Goal: Transaction & Acquisition: Book appointment/travel/reservation

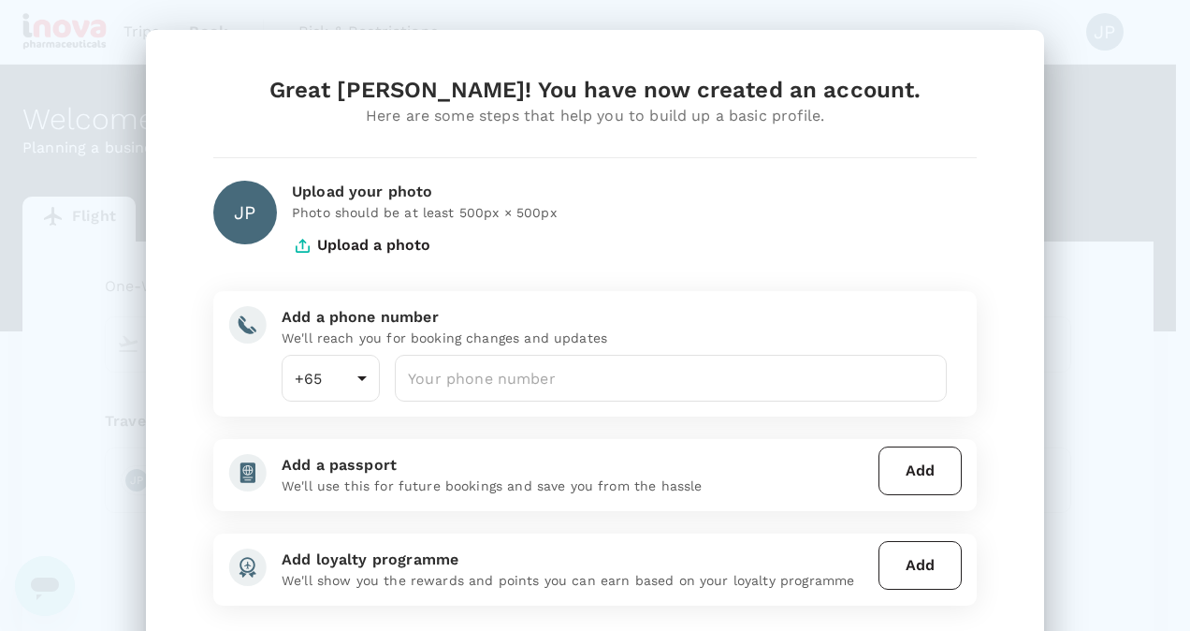
click at [303, 190] on div "Upload your photo" at bounding box center [634, 192] width 685 height 22
click at [304, 238] on button "Upload a photo" at bounding box center [361, 245] width 138 height 47
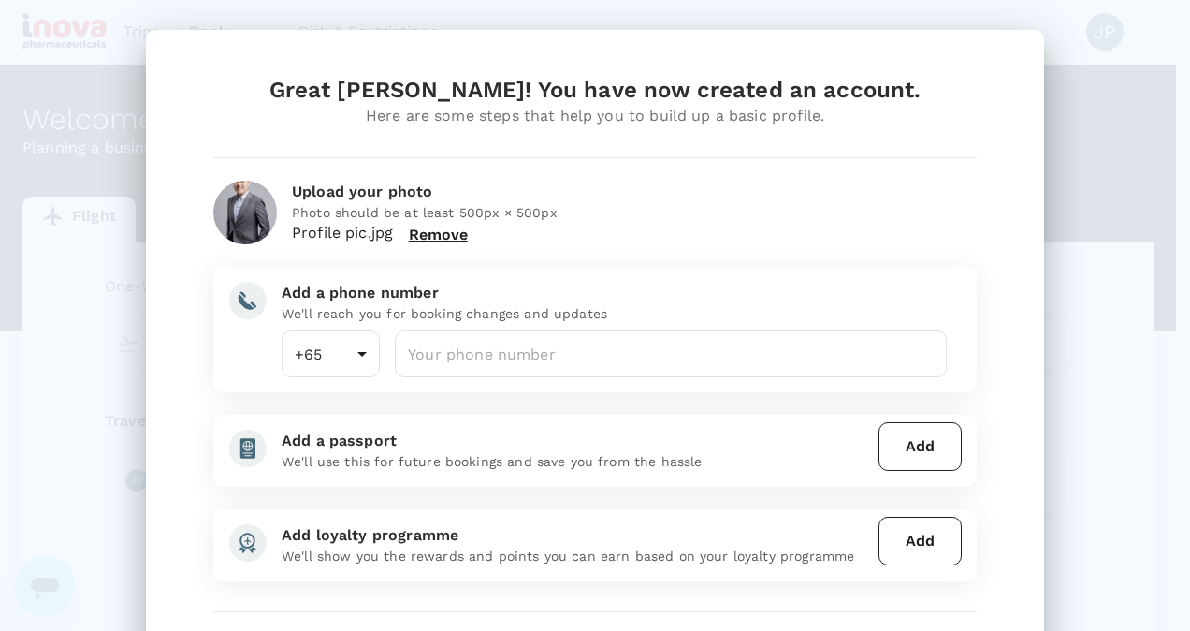
click at [228, 196] on img at bounding box center [245, 213] width 64 height 64
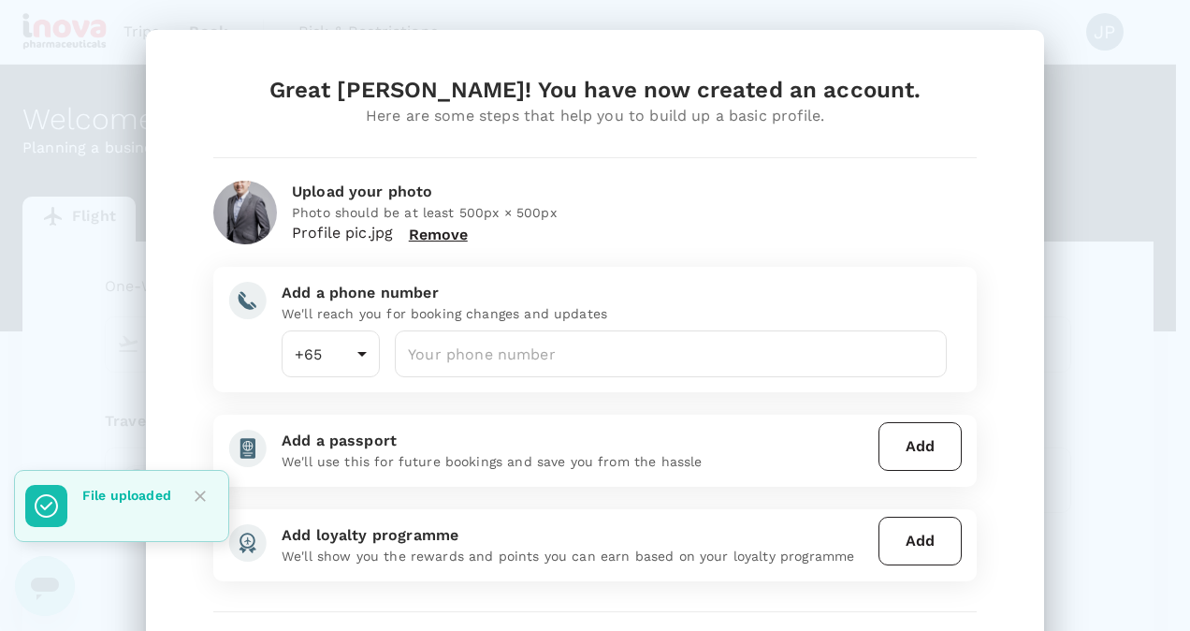
drag, startPoint x: 228, startPoint y: 196, endPoint x: 232, endPoint y: 211, distance: 14.5
click at [232, 211] on img at bounding box center [245, 213] width 64 height 64
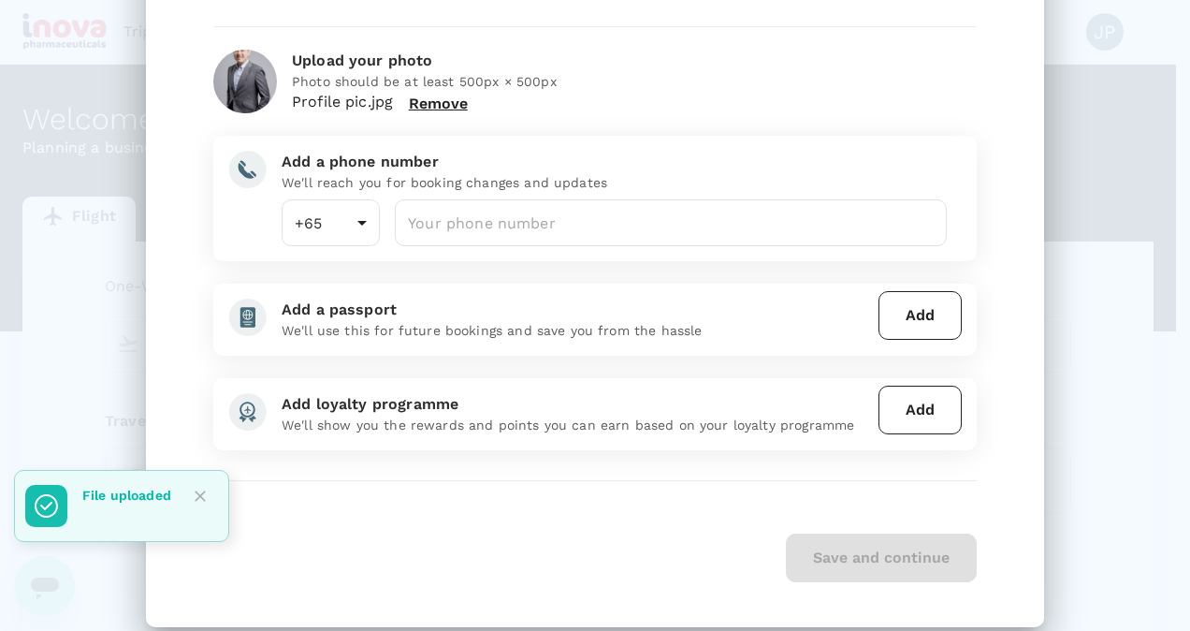
scroll to position [155, 0]
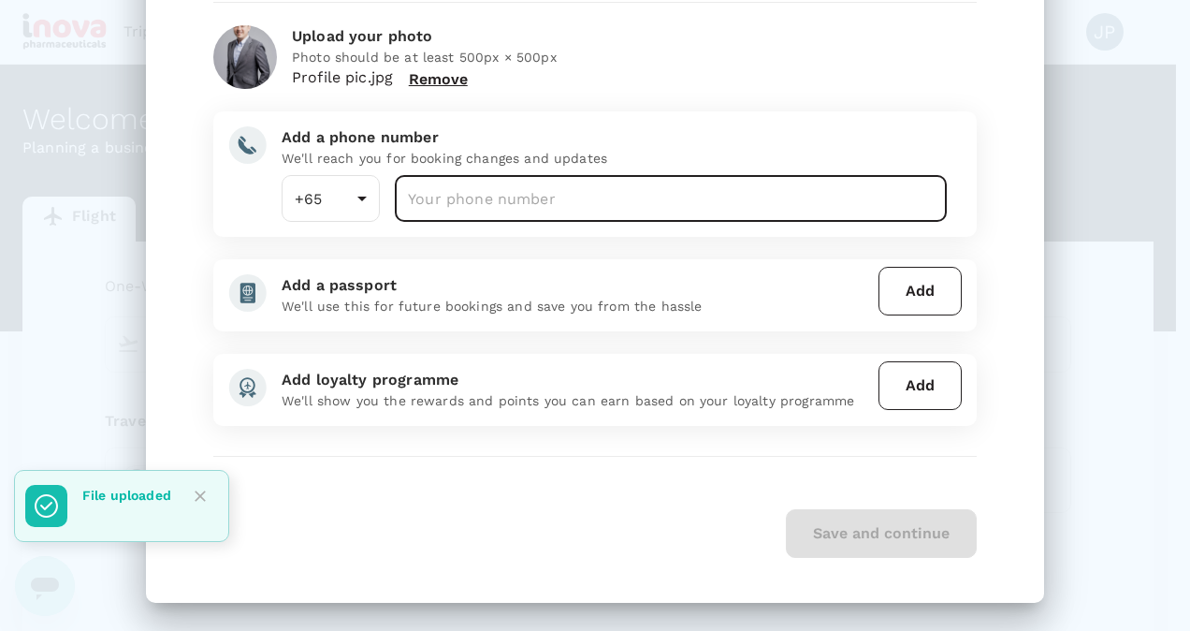
click at [515, 198] on input "number" at bounding box center [671, 198] width 552 height 47
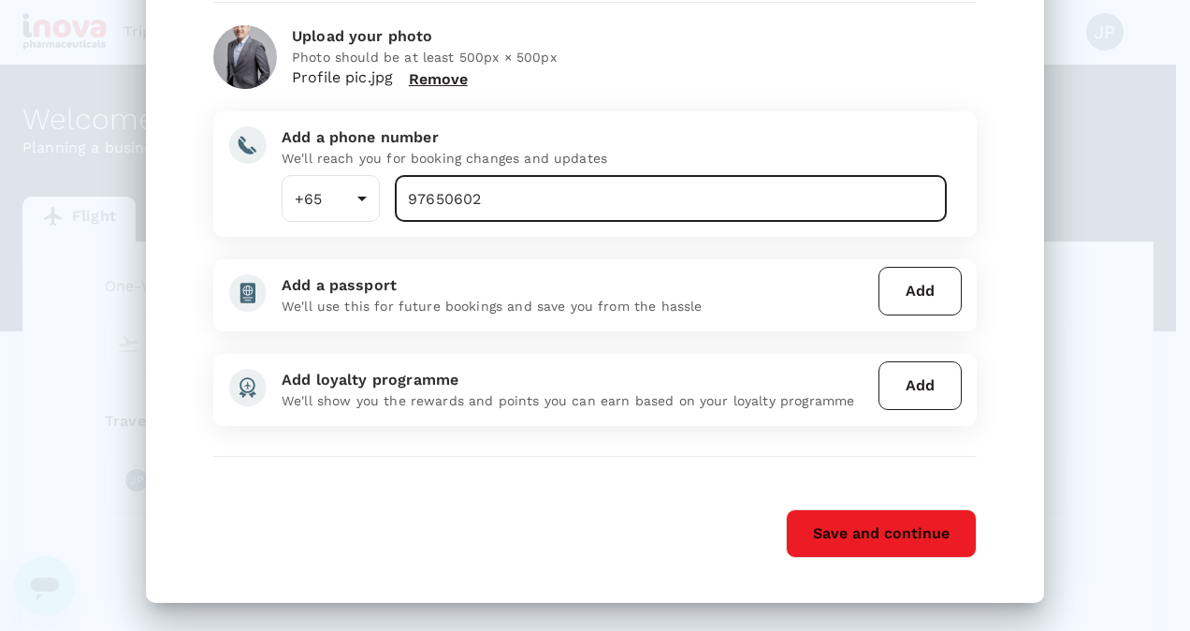
type input "97650602"
click at [472, 533] on div "Save and continue" at bounding box center [595, 533] width 764 height 49
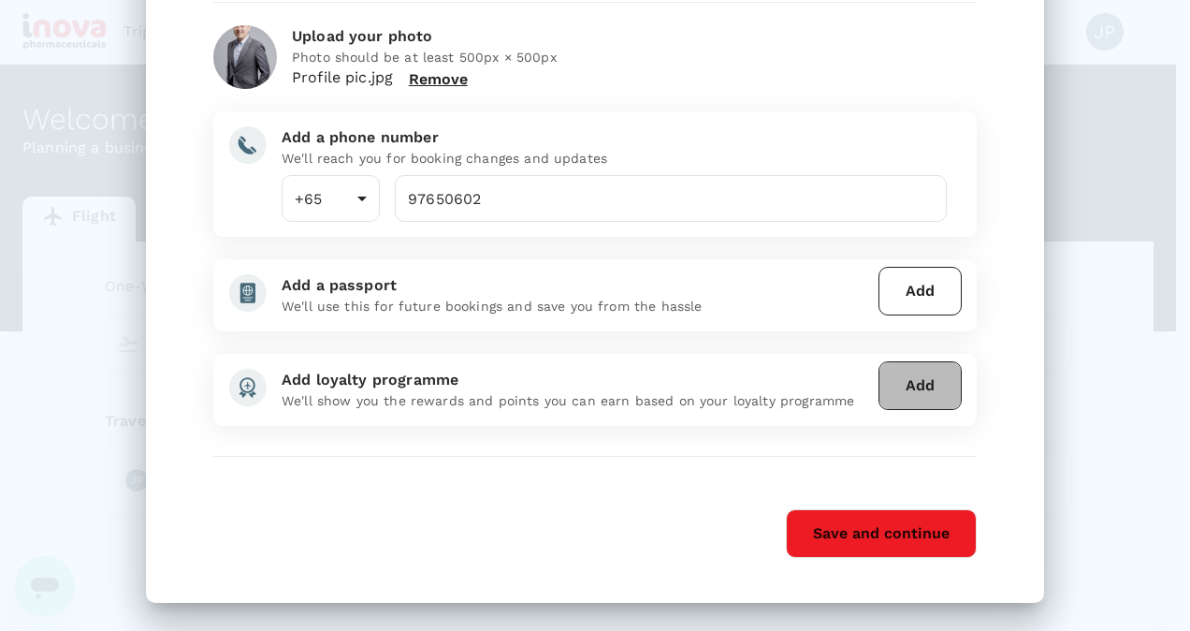
click at [951, 386] on button "Add" at bounding box center [920, 385] width 83 height 49
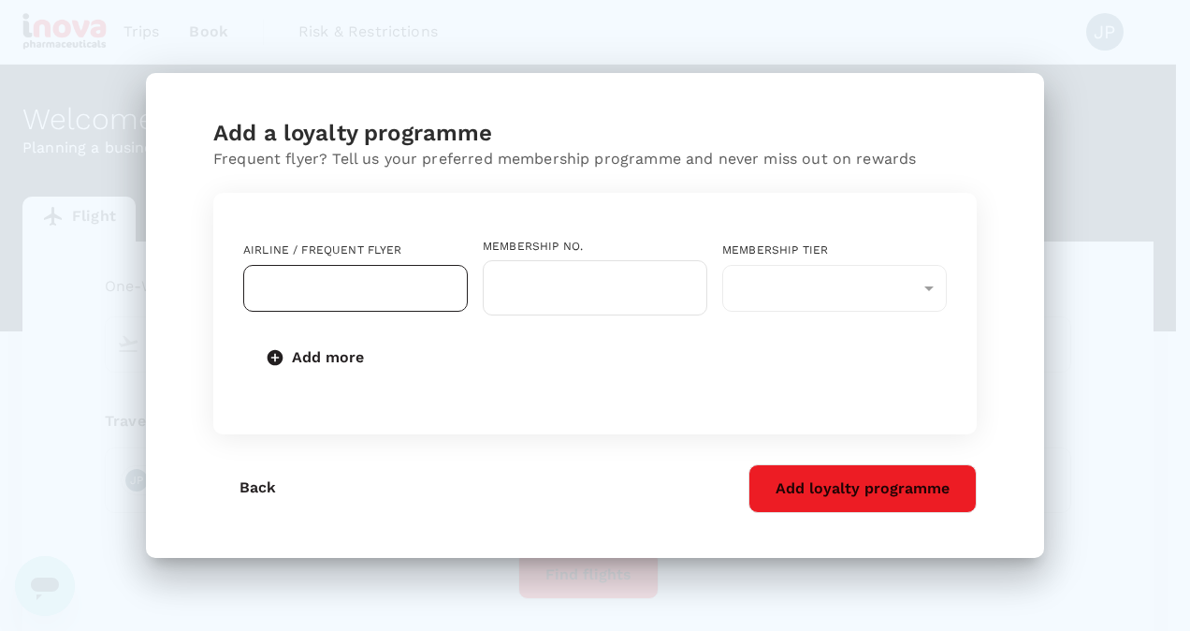
click at [388, 279] on input "text" at bounding box center [342, 288] width 180 height 36
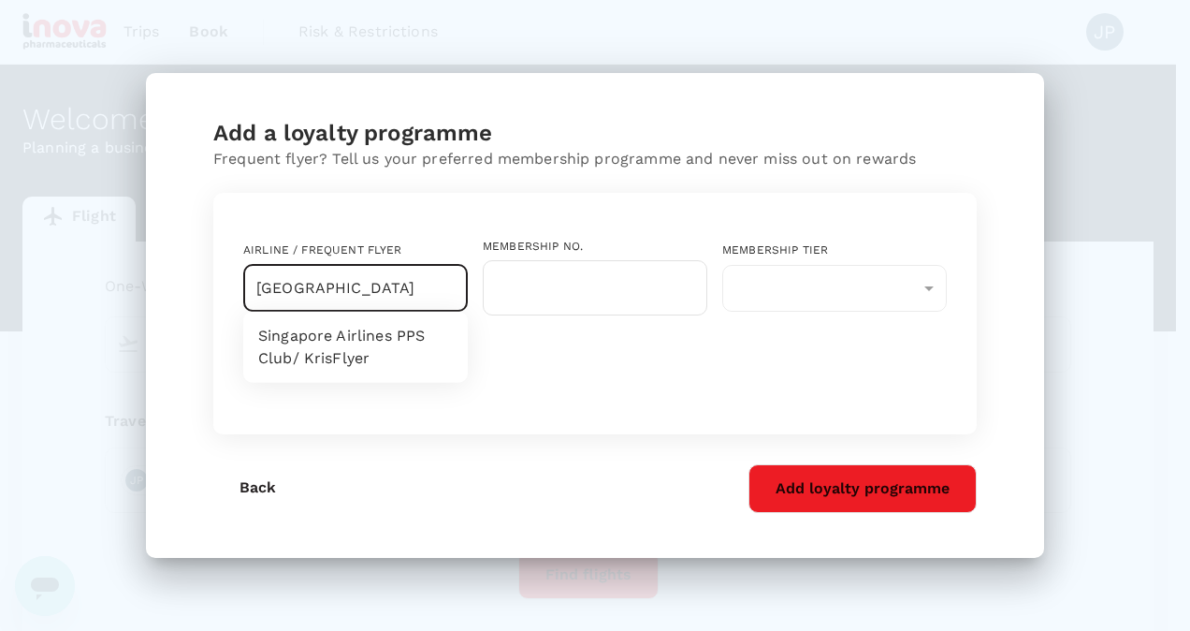
click at [344, 339] on li "Singapore Airlines PPS Club/ KrisFlyer" at bounding box center [355, 347] width 225 height 56
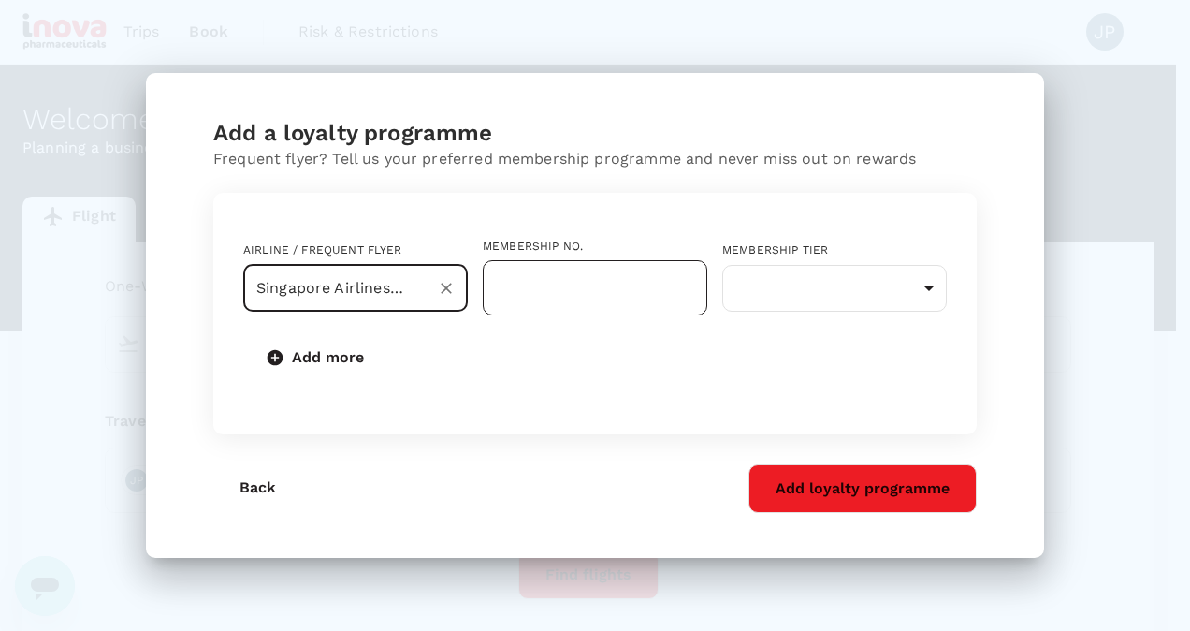
type input "Singapore Airlines PPS Club/ KrisFlyer"
click at [580, 313] on input "text" at bounding box center [595, 287] width 225 height 55
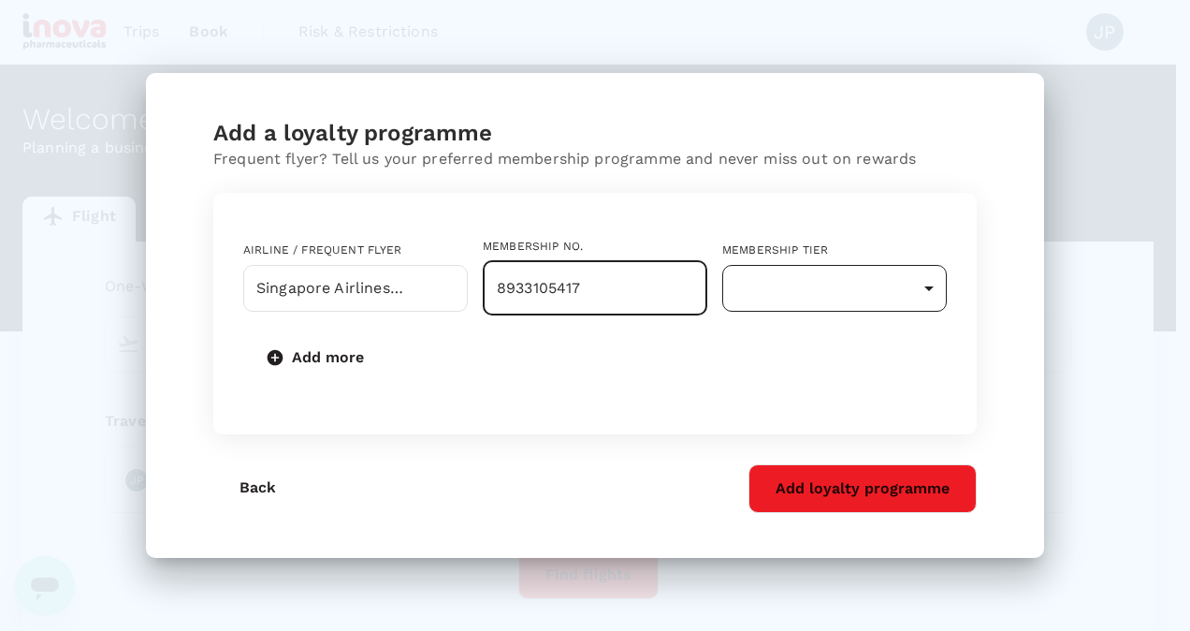
type input "8933105417"
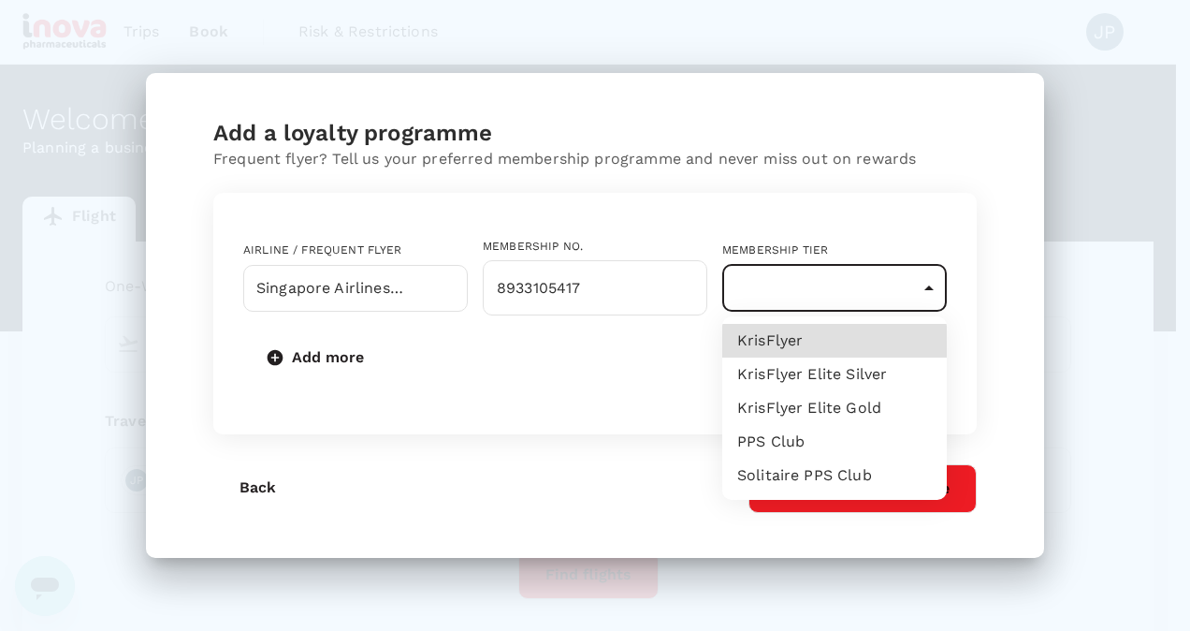
click at [912, 283] on body "Trips Book Risk & Restrictions JP Welcome , [PERSON_NAME] . Planning a business…" at bounding box center [595, 392] width 1190 height 784
click at [875, 347] on li "KrisFlyer" at bounding box center [834, 341] width 225 height 34
type input "1"
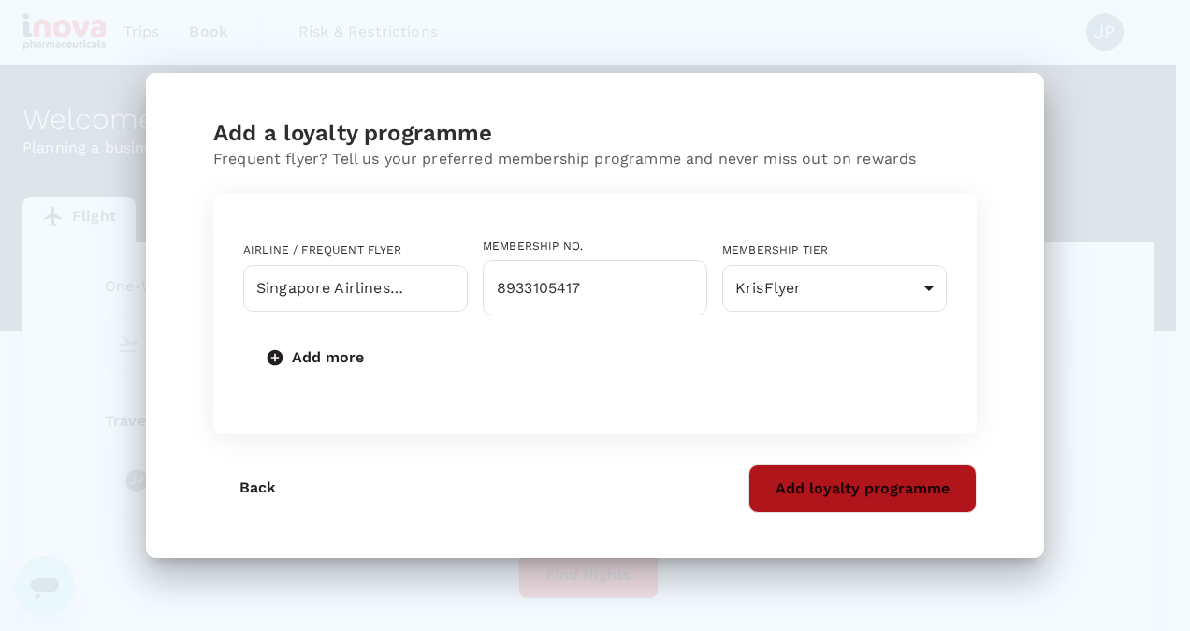
click at [850, 492] on button "Add loyalty programme" at bounding box center [863, 488] width 228 height 49
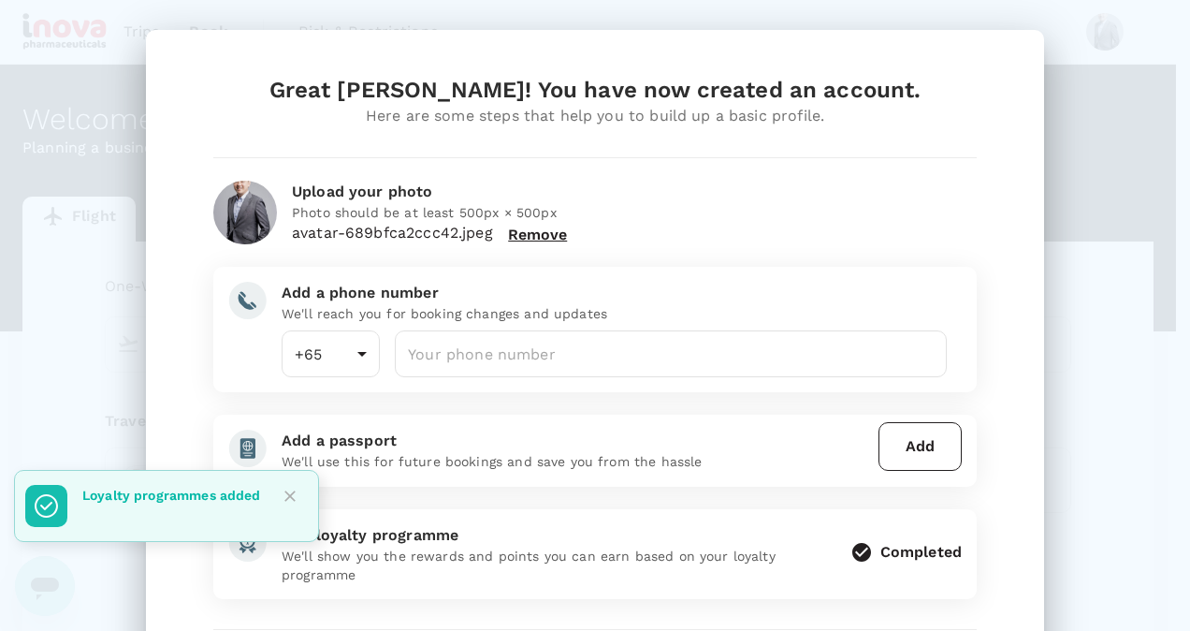
scroll to position [174, 0]
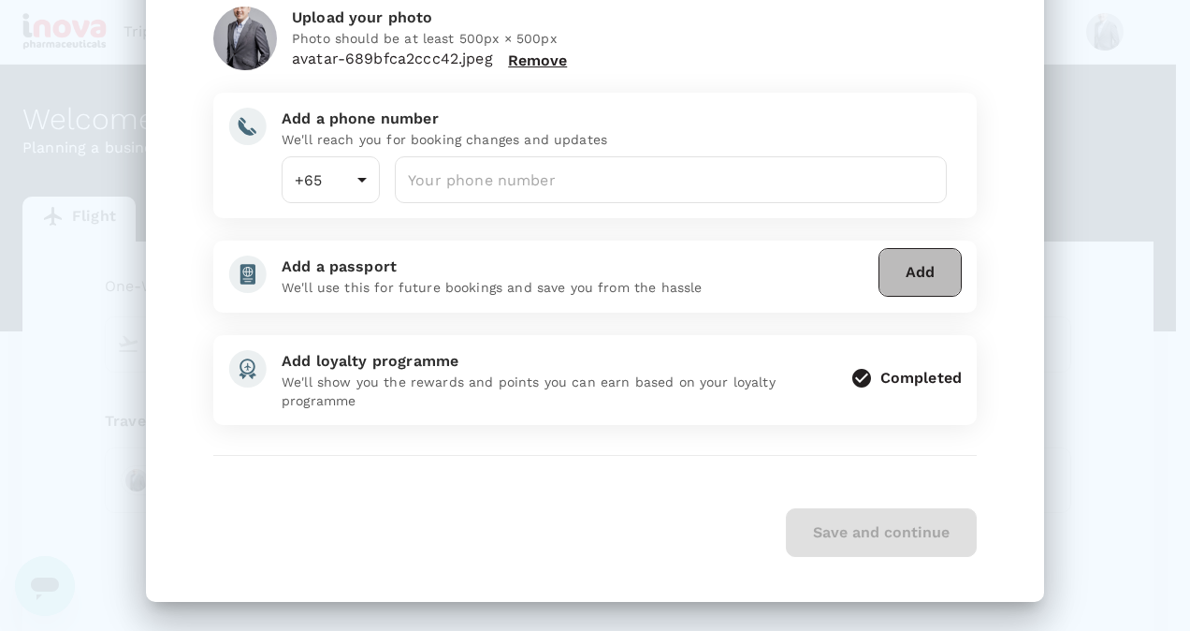
click at [909, 262] on button "Add" at bounding box center [920, 272] width 83 height 49
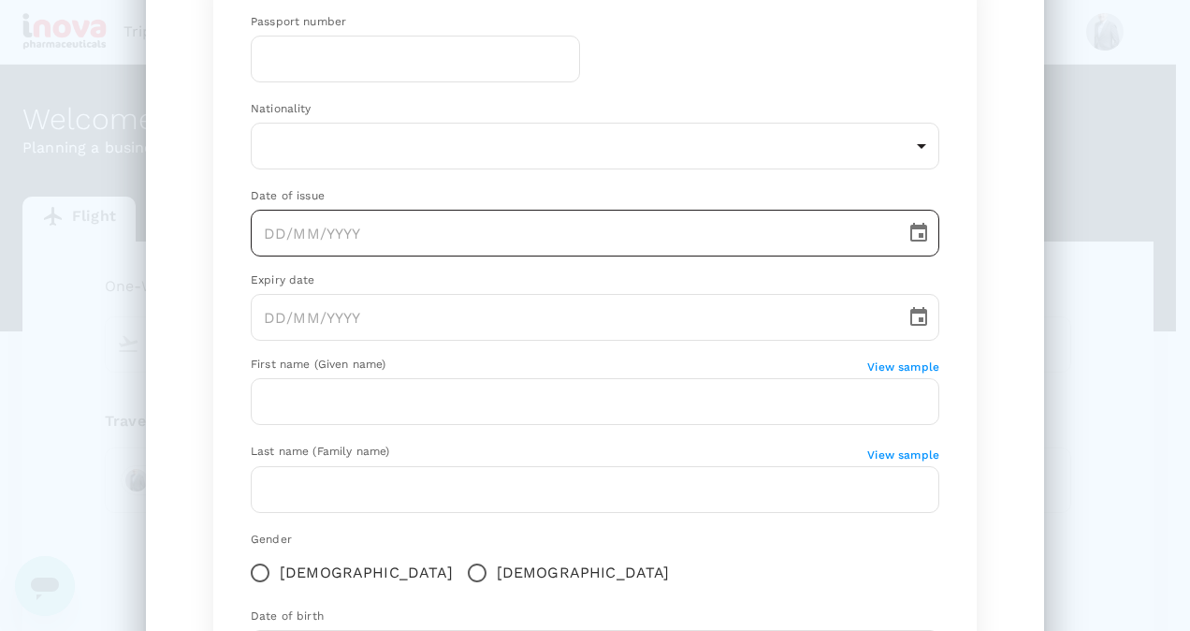
scroll to position [0, 0]
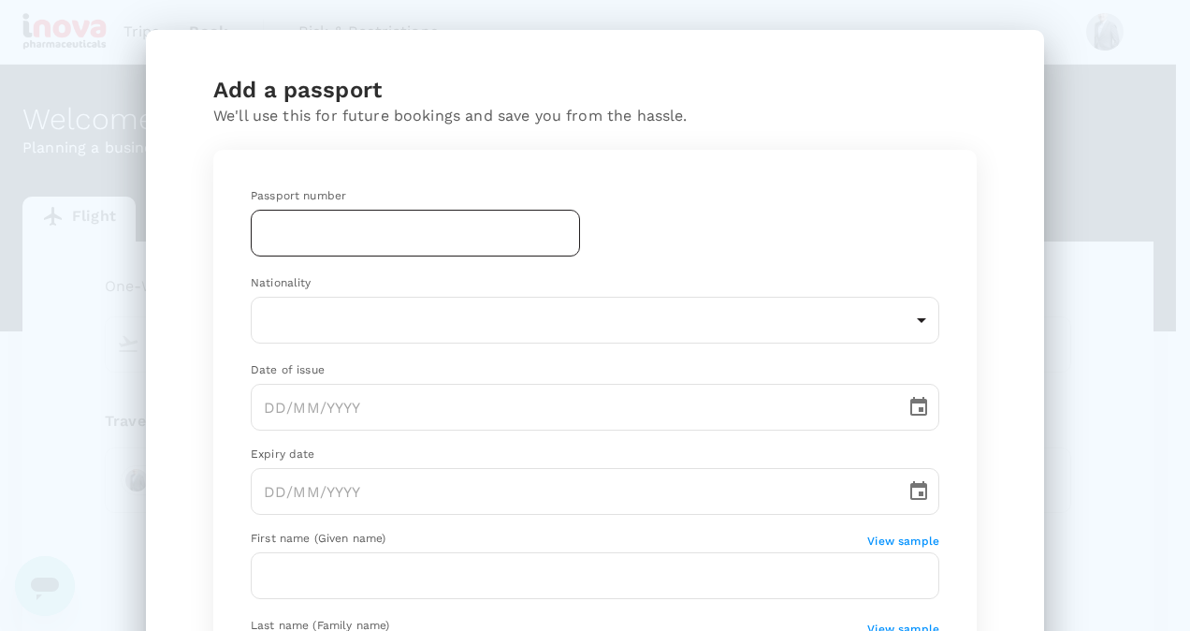
click at [496, 255] on input "text" at bounding box center [415, 233] width 329 height 47
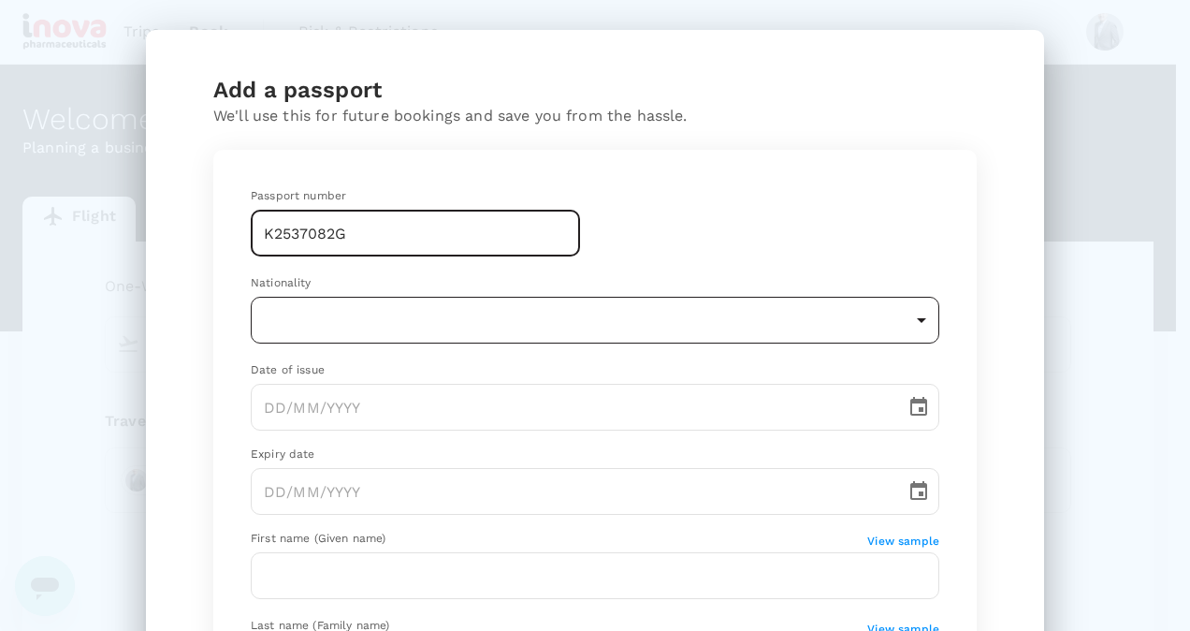
type input "K2537082G"
click at [480, 297] on body "Trips Book Risk & Restrictions Welcome , [PERSON_NAME] . Planning a business tr…" at bounding box center [595, 392] width 1190 height 784
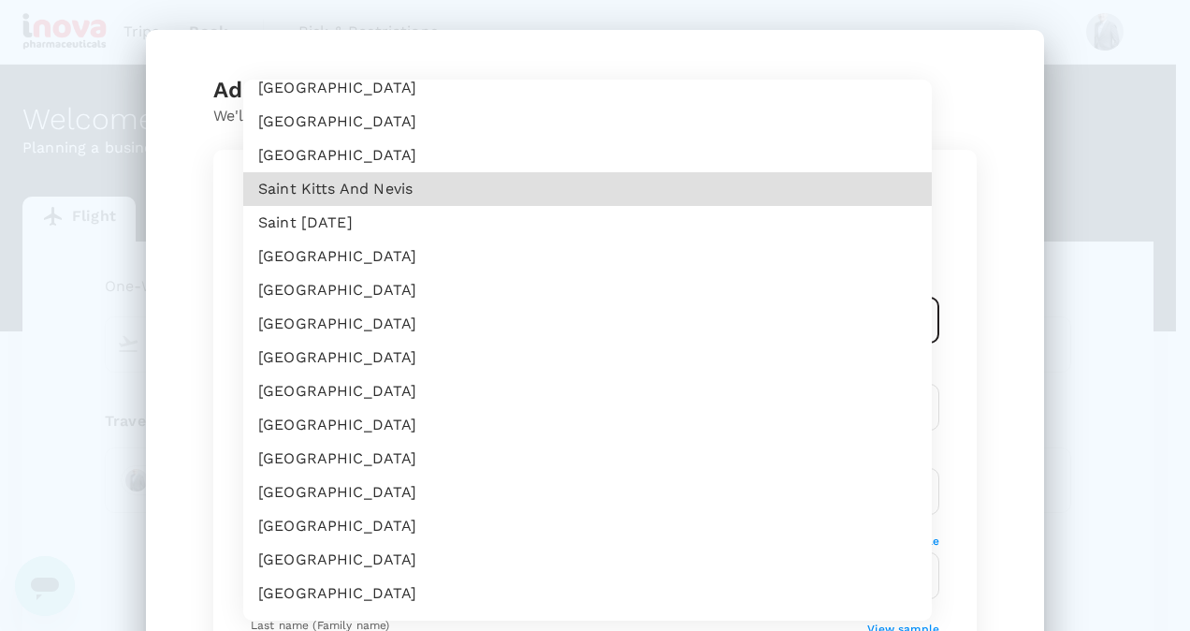
scroll to position [4867, 0]
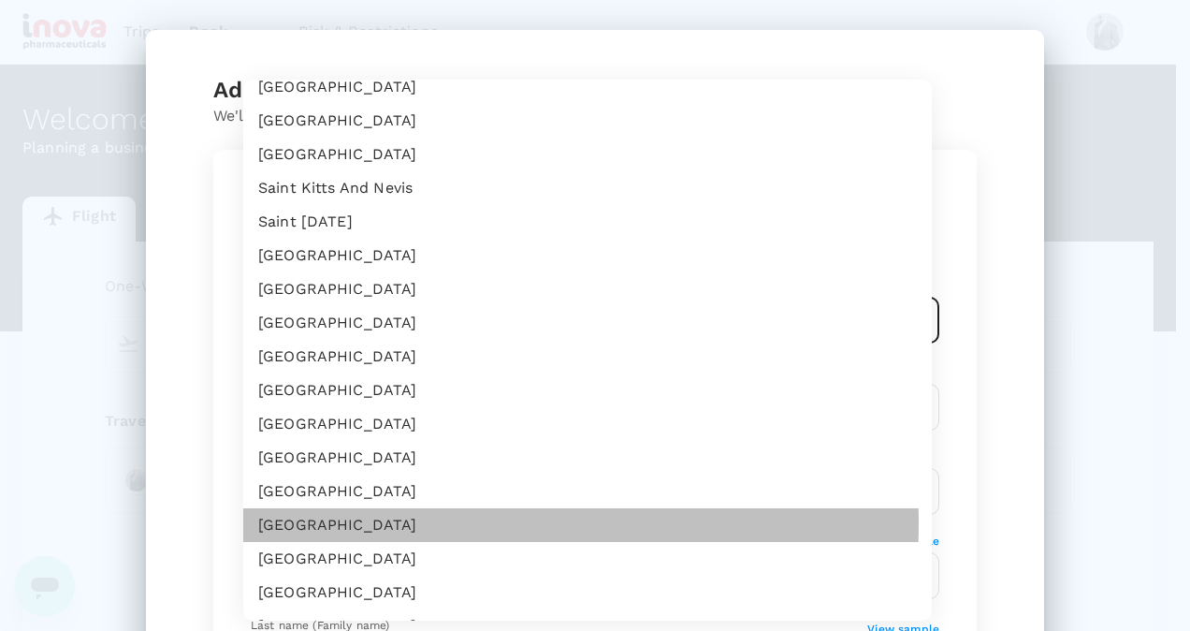
click at [367, 522] on li "[GEOGRAPHIC_DATA]" at bounding box center [587, 525] width 689 height 34
type input "SG"
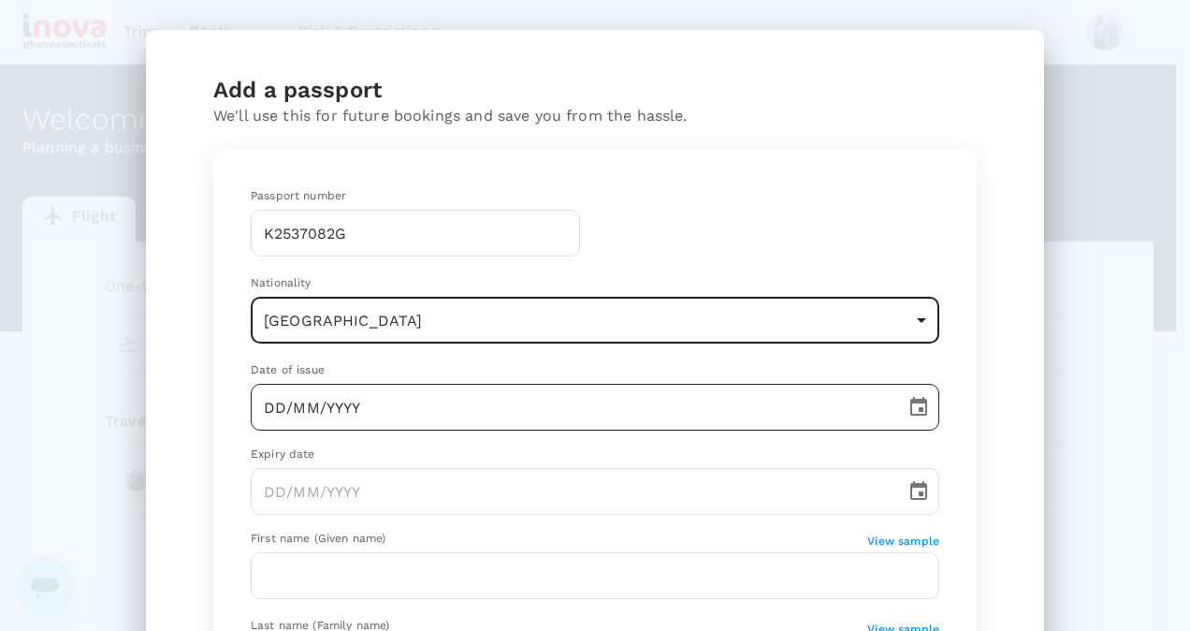
click at [371, 402] on input "DD/MM/YYYY" at bounding box center [572, 407] width 642 height 47
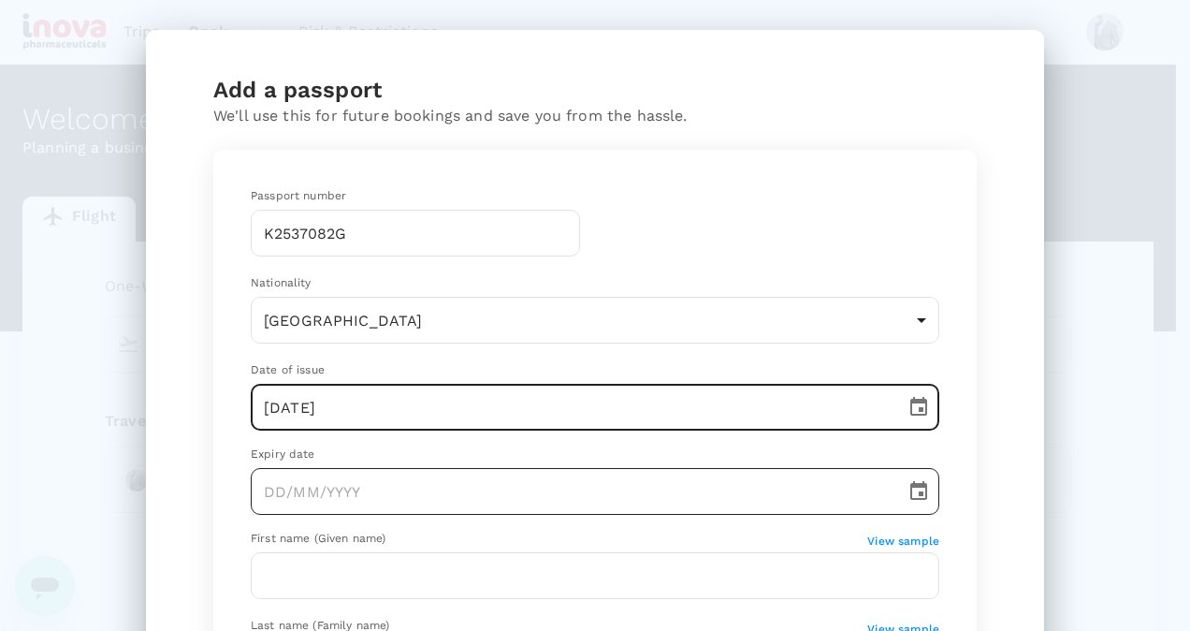
type input "[DATE]"
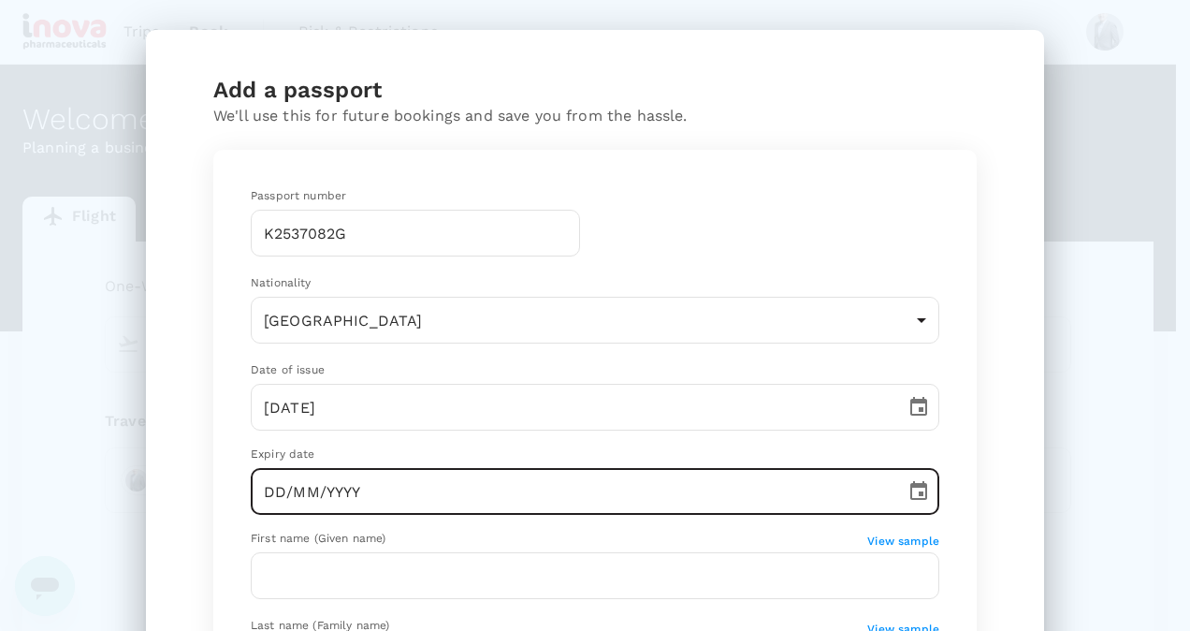
click at [324, 484] on input "DD/MM/YYYY" at bounding box center [572, 491] width 642 height 47
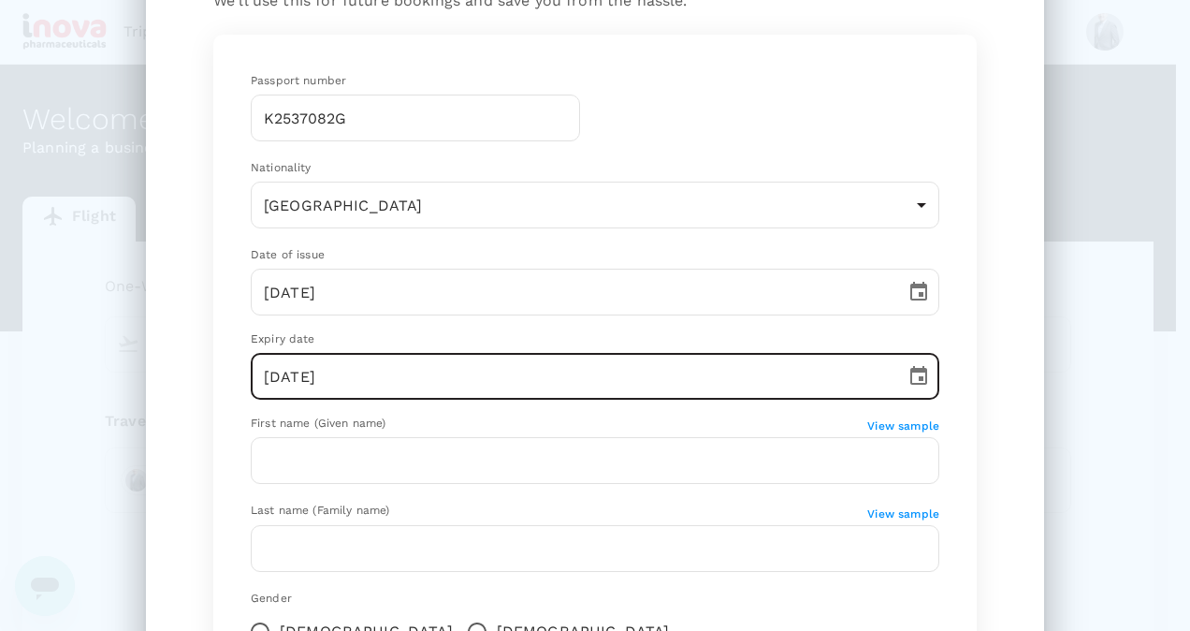
scroll to position [121, 0]
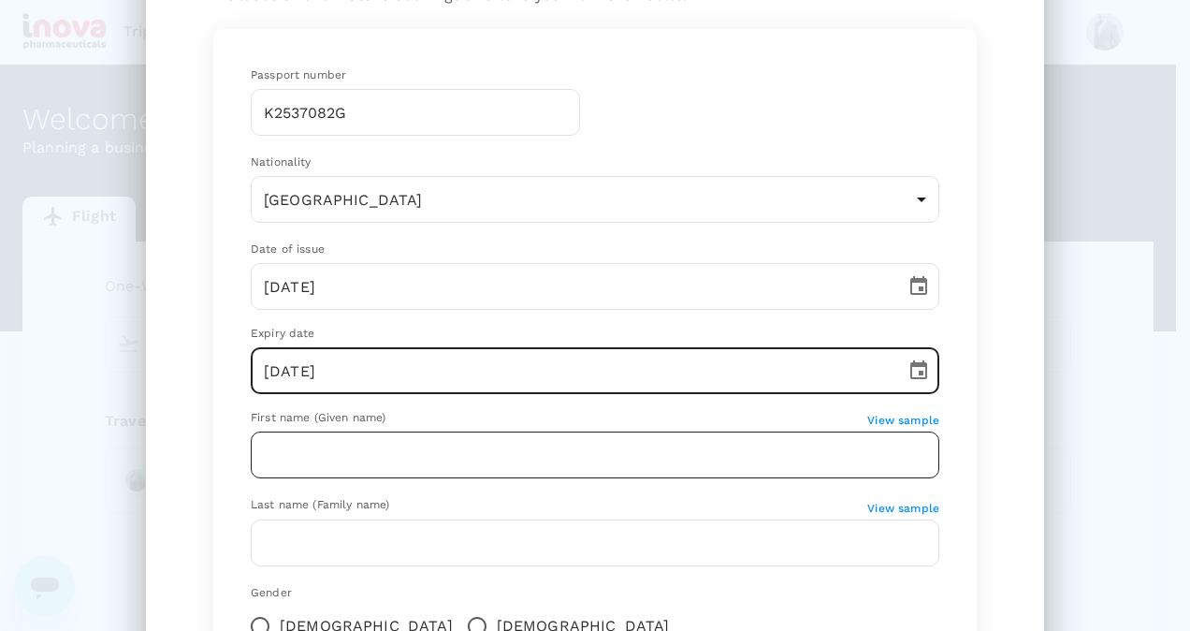
type input "[DATE]"
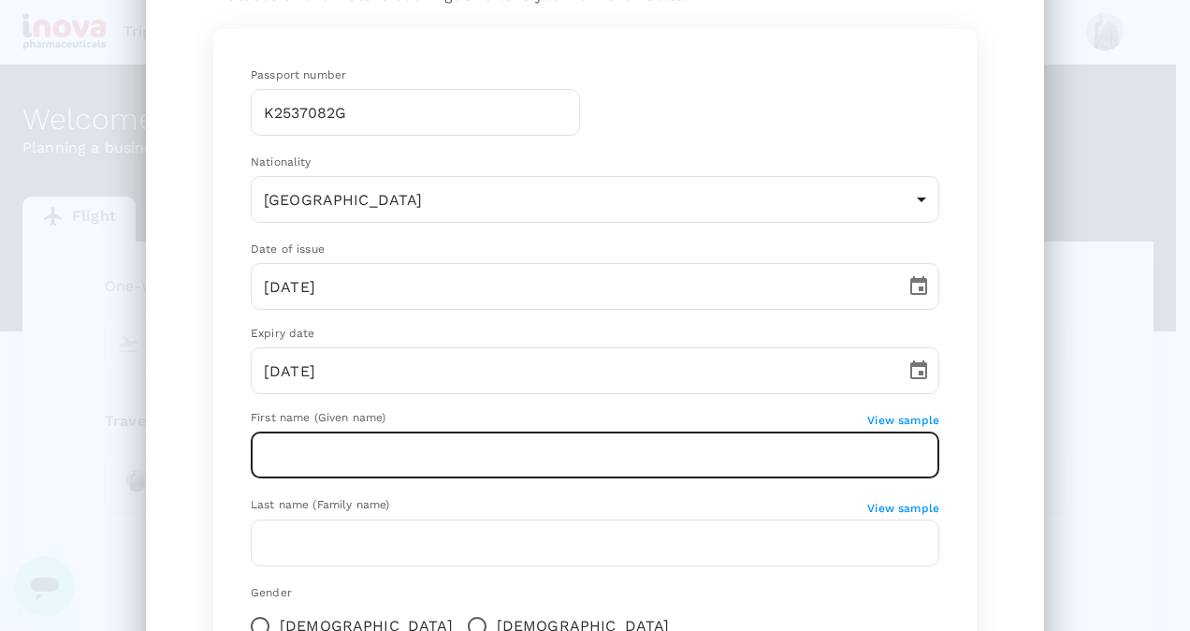
click at [384, 463] on input "text" at bounding box center [595, 454] width 689 height 47
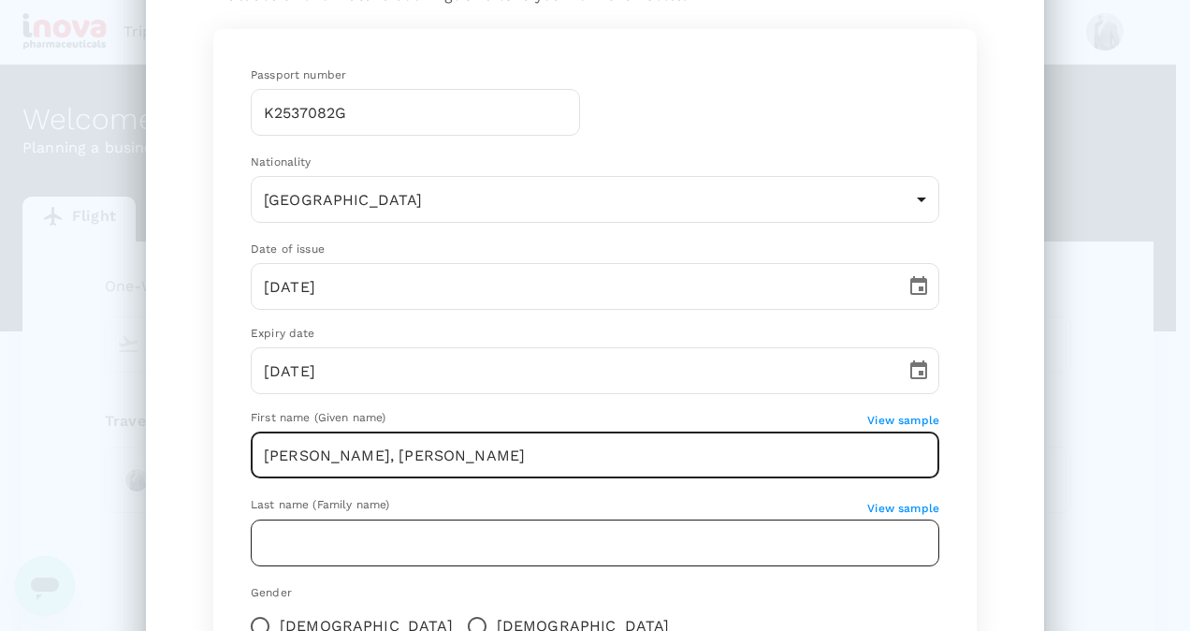
type input "[PERSON_NAME], [PERSON_NAME]"
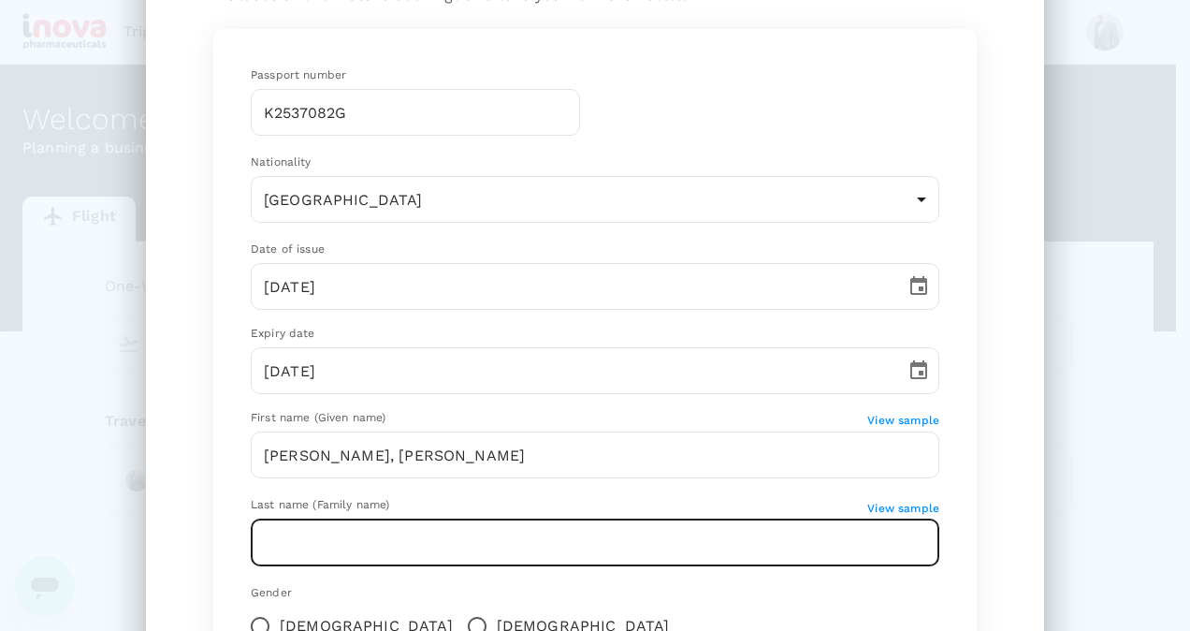
click at [399, 551] on input "text" at bounding box center [595, 542] width 689 height 47
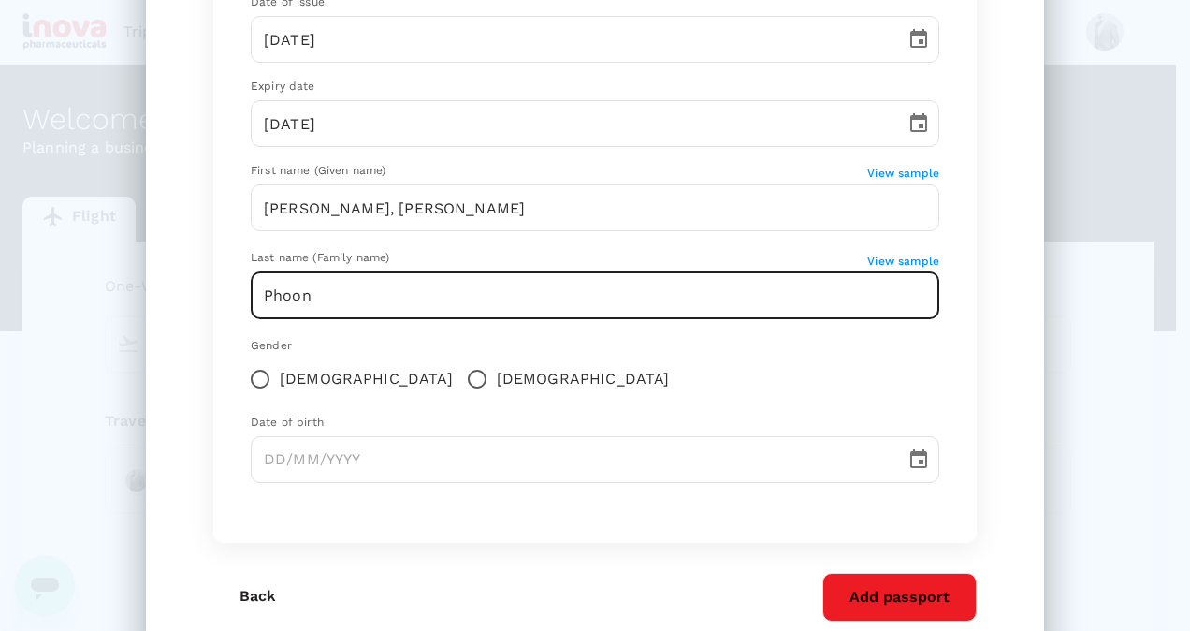
scroll to position [369, 0]
type input "Phoon"
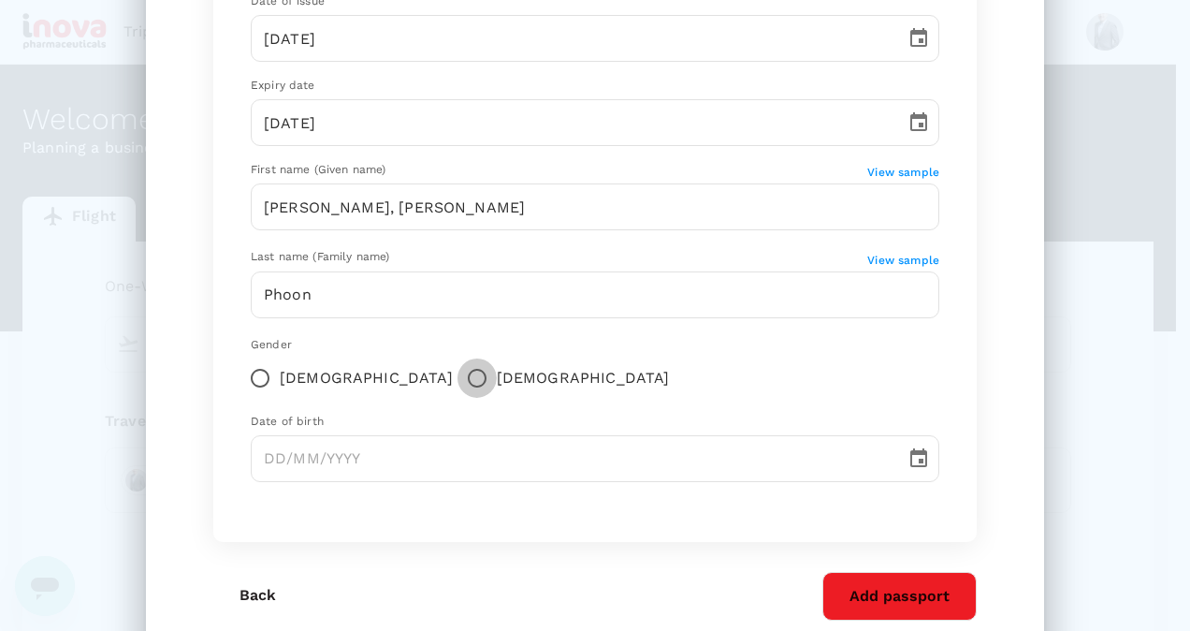
click at [458, 386] on input "[DEMOGRAPHIC_DATA]" at bounding box center [477, 377] width 39 height 39
radio input "true"
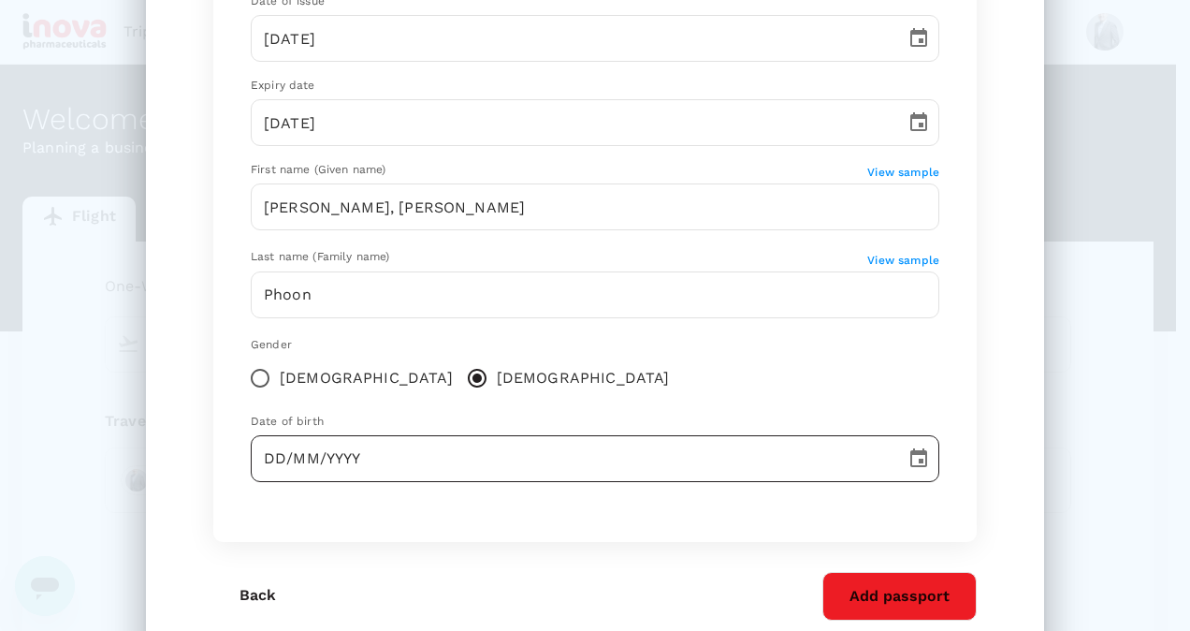
click at [266, 465] on input "DD/MM/YYYY" at bounding box center [572, 458] width 642 height 47
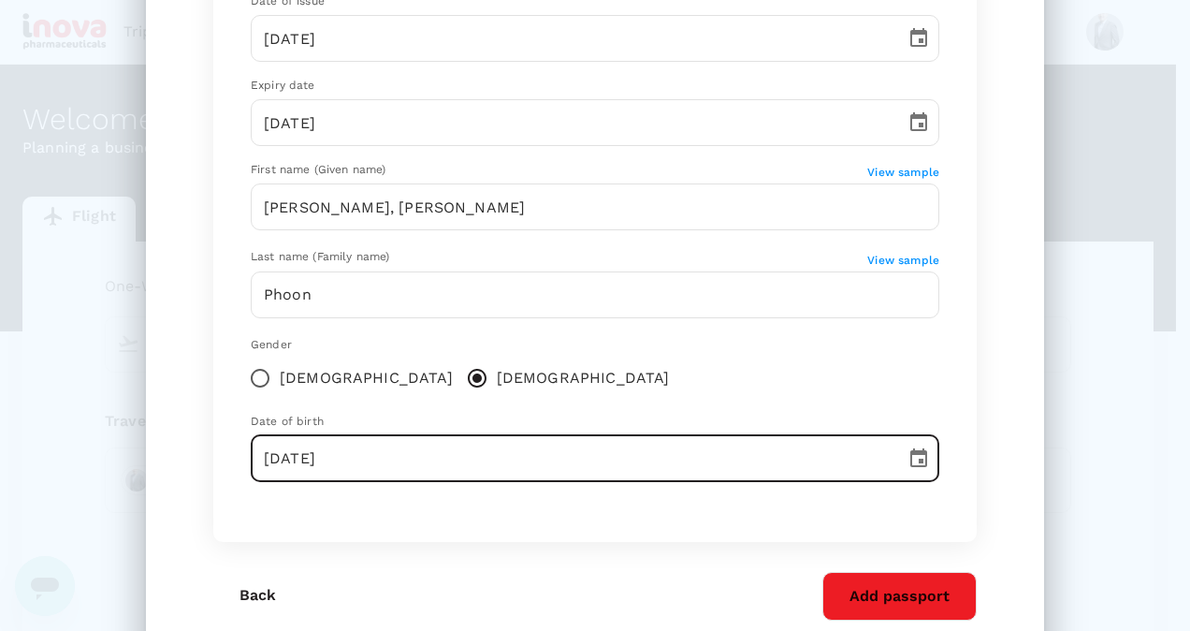
scroll to position [432, 0]
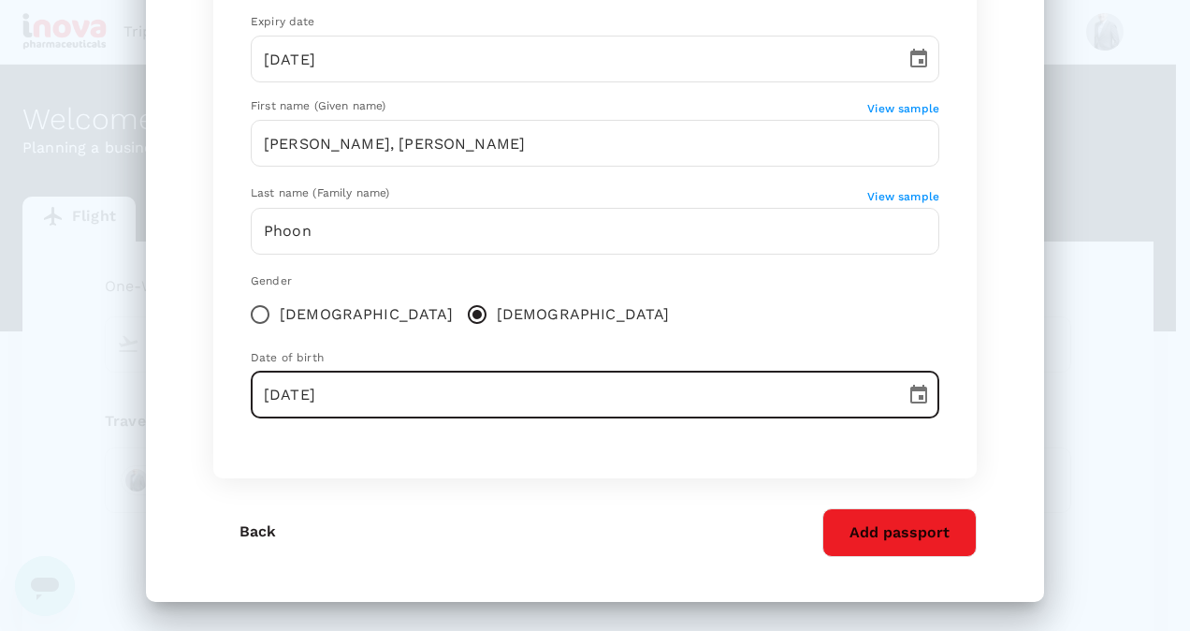
type input "[DATE]"
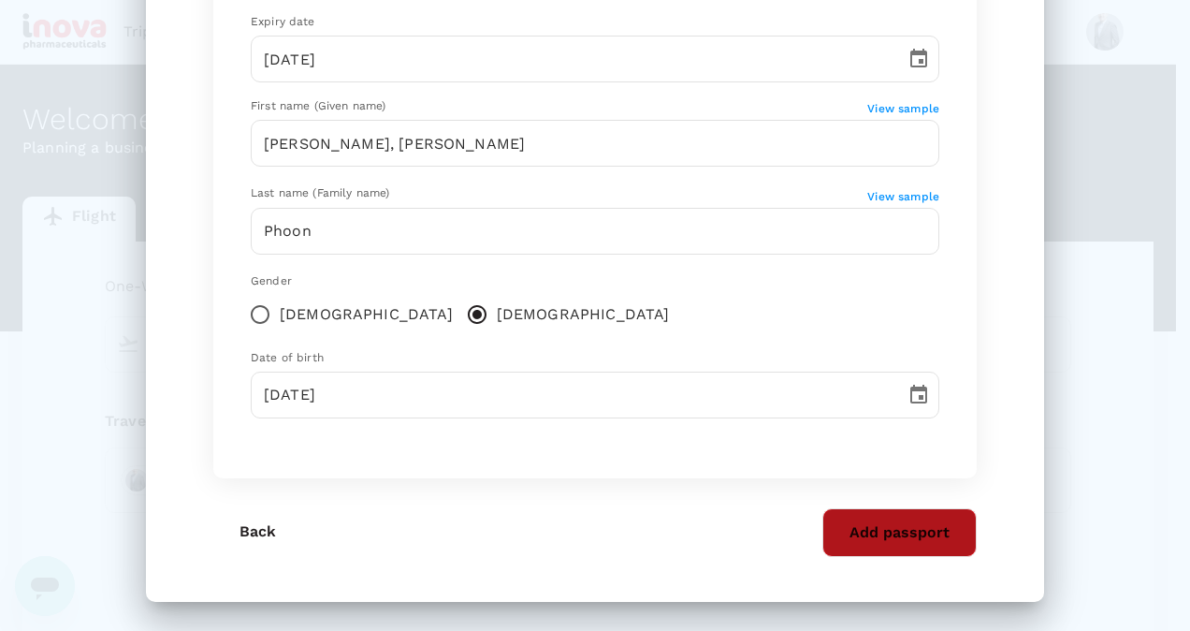
click at [877, 533] on button "Add passport" at bounding box center [899, 532] width 154 height 49
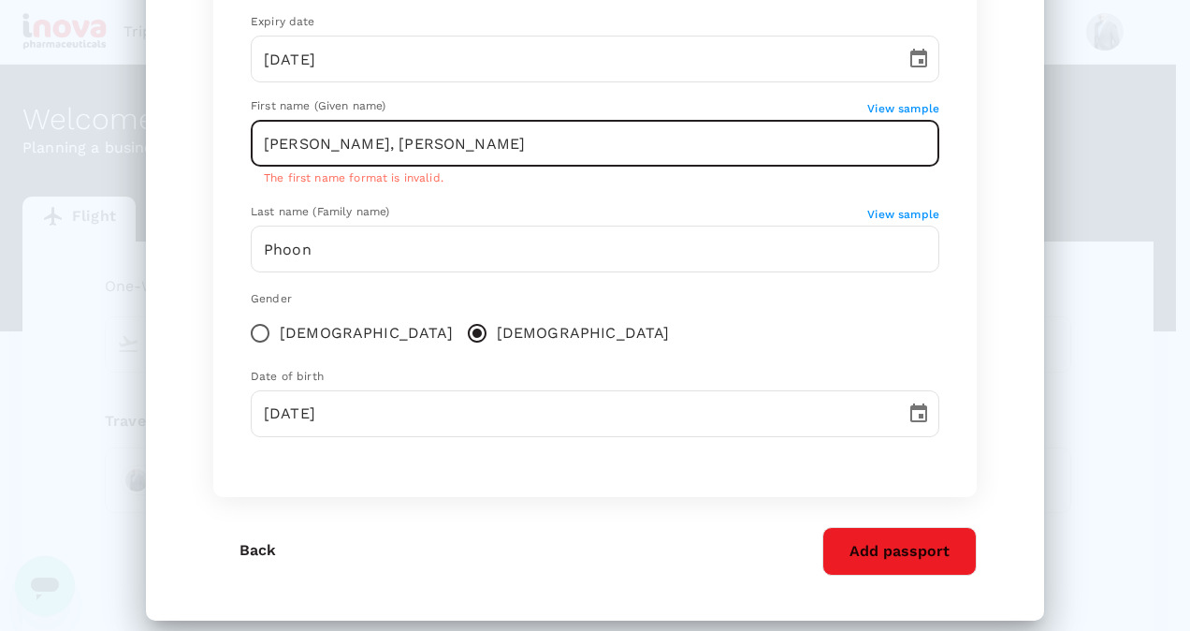
click at [337, 150] on input "[PERSON_NAME], [PERSON_NAME]" at bounding box center [595, 143] width 689 height 47
type input "[PERSON_NAME]"
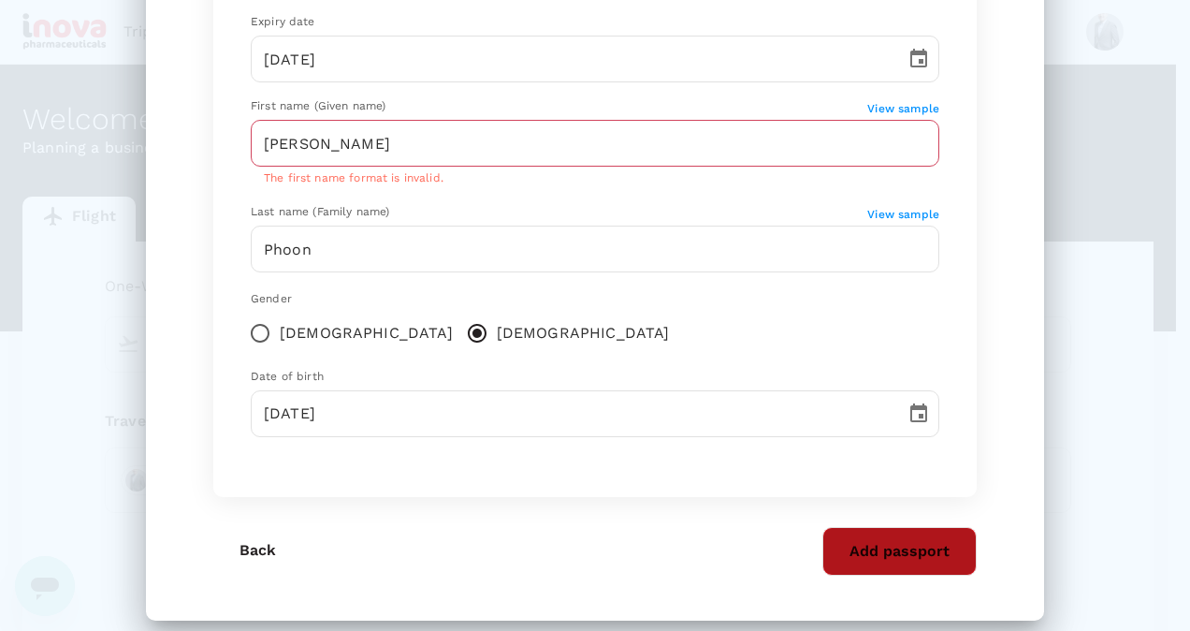
click at [880, 554] on button "Add passport" at bounding box center [899, 551] width 154 height 49
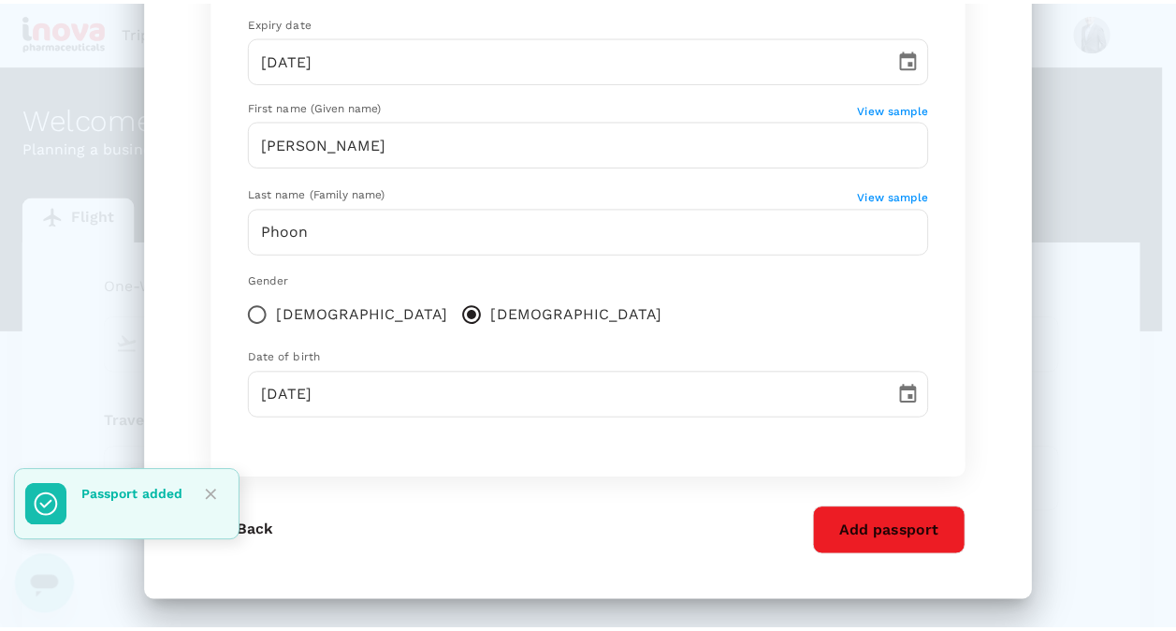
scroll to position [174, 0]
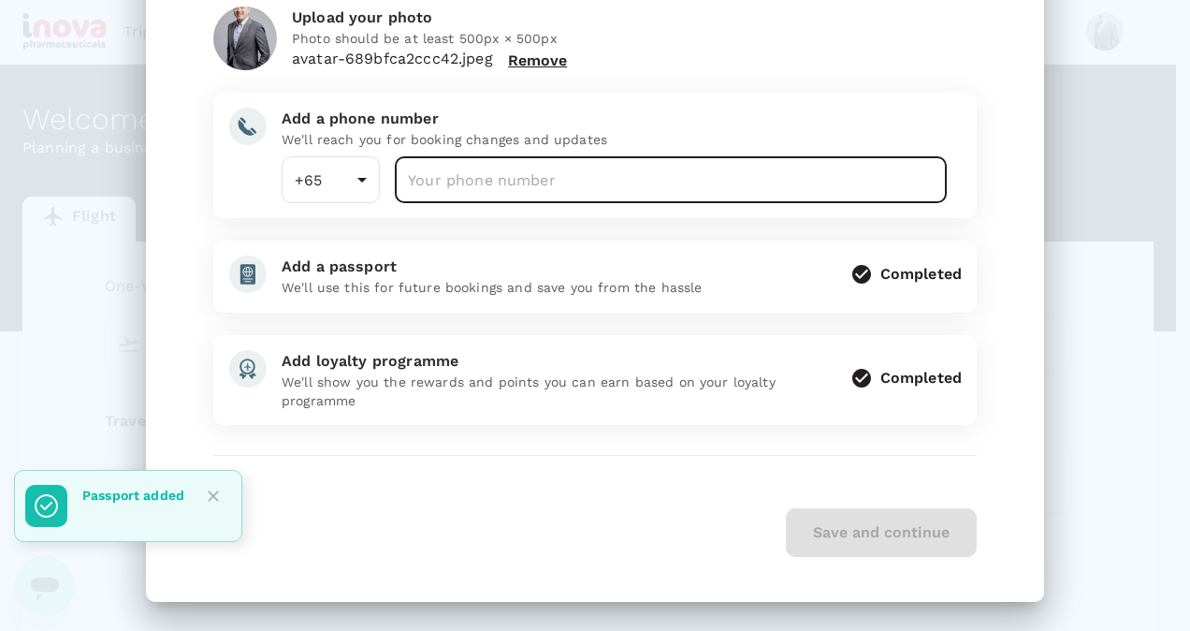
click at [620, 184] on input "number" at bounding box center [671, 179] width 552 height 47
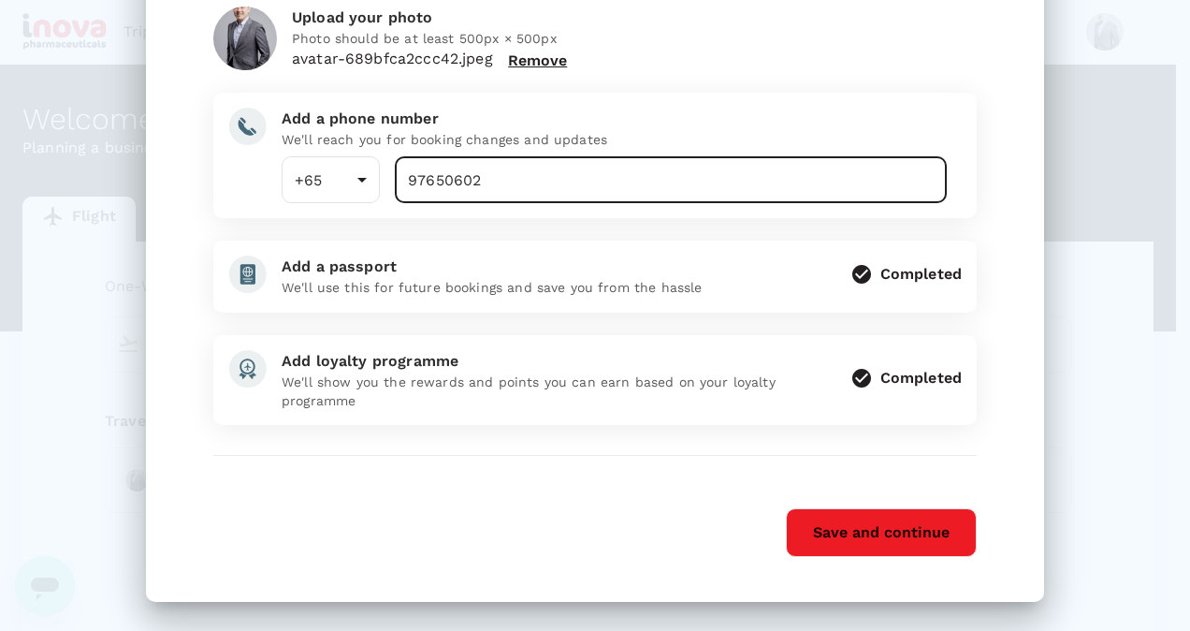
type input "97650602"
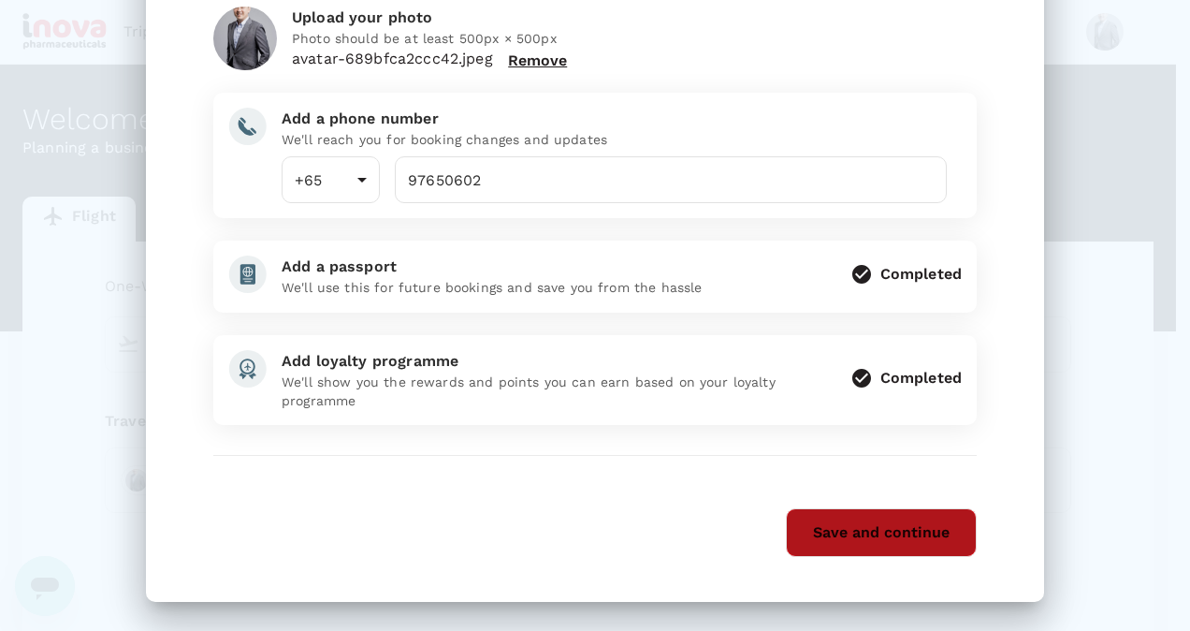
click at [843, 521] on button "Save and continue" at bounding box center [881, 532] width 191 height 49
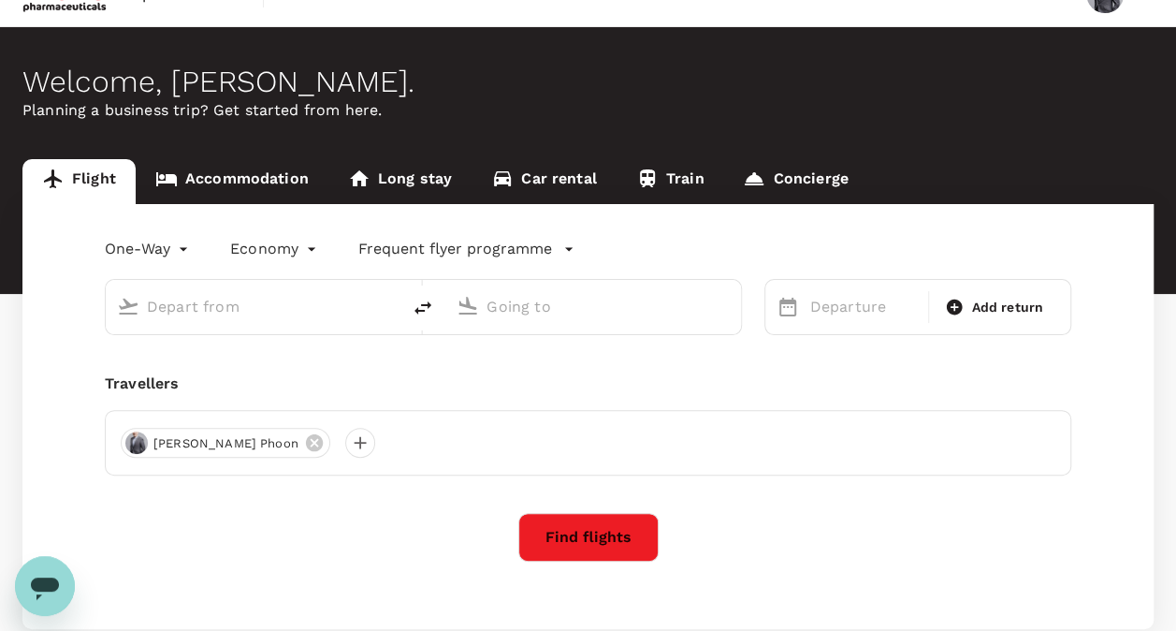
scroll to position [21, 0]
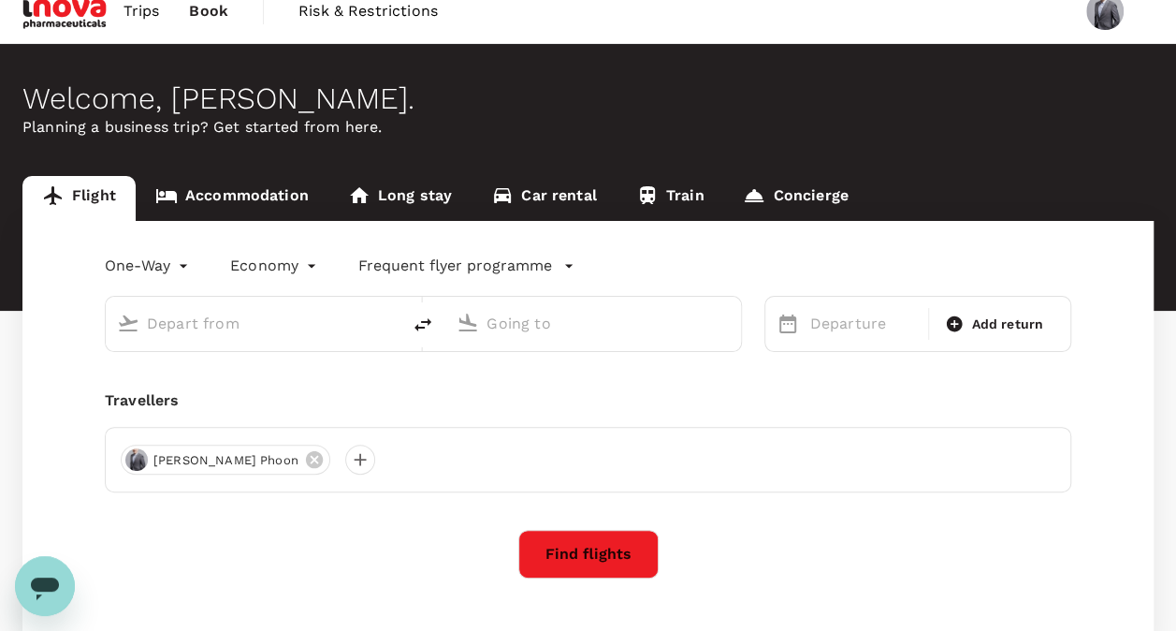
click at [144, 7] on span "Trips" at bounding box center [142, 11] width 36 height 22
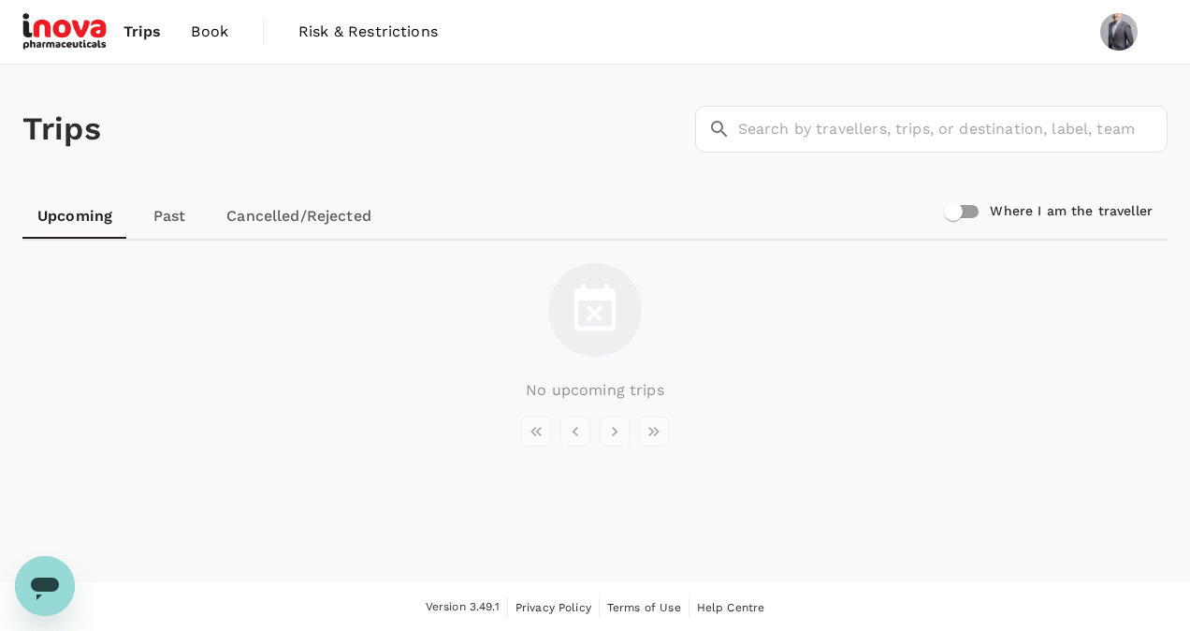
click at [57, 42] on img at bounding box center [65, 31] width 86 height 41
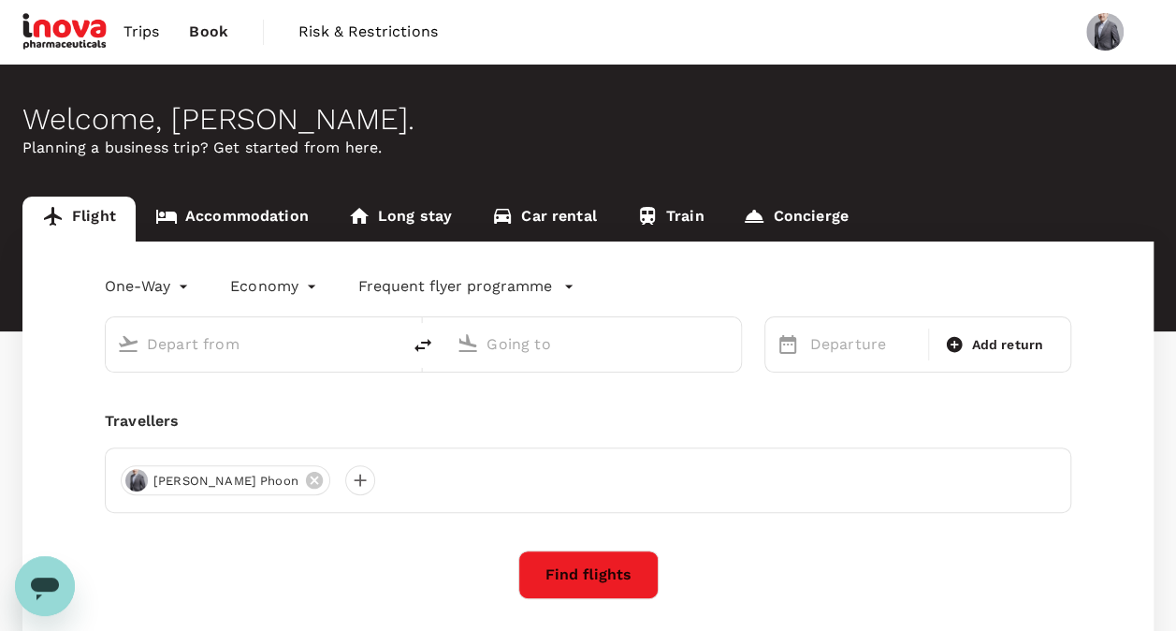
click at [717, 427] on div "Travellers" at bounding box center [588, 421] width 967 height 22
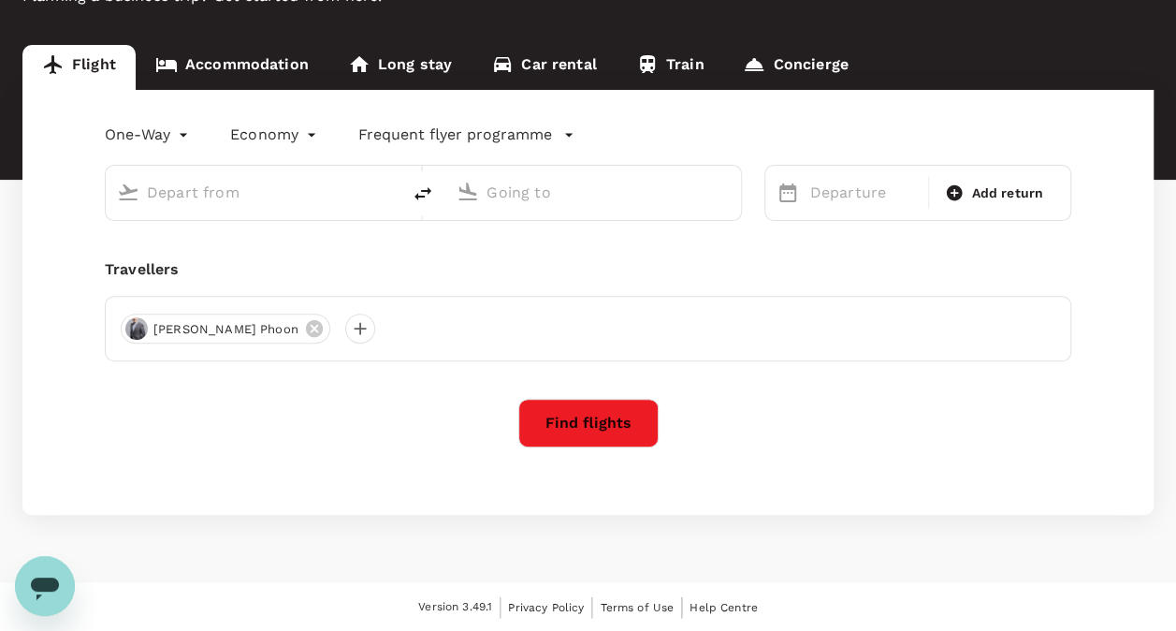
scroll to position [127, 0]
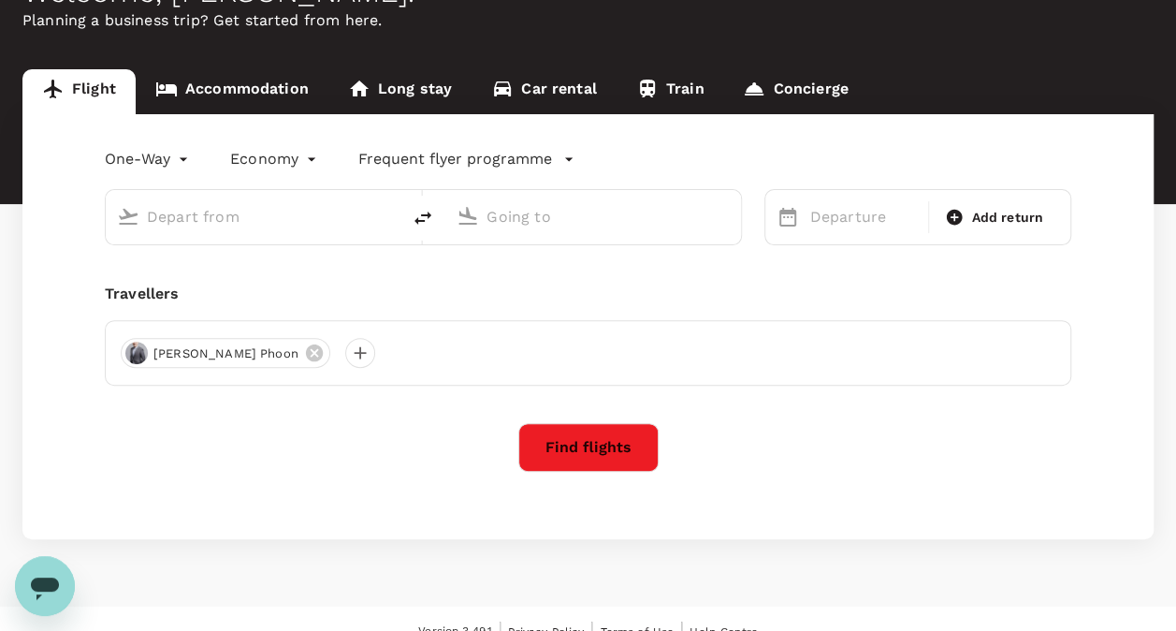
click at [253, 222] on input "text" at bounding box center [254, 216] width 214 height 29
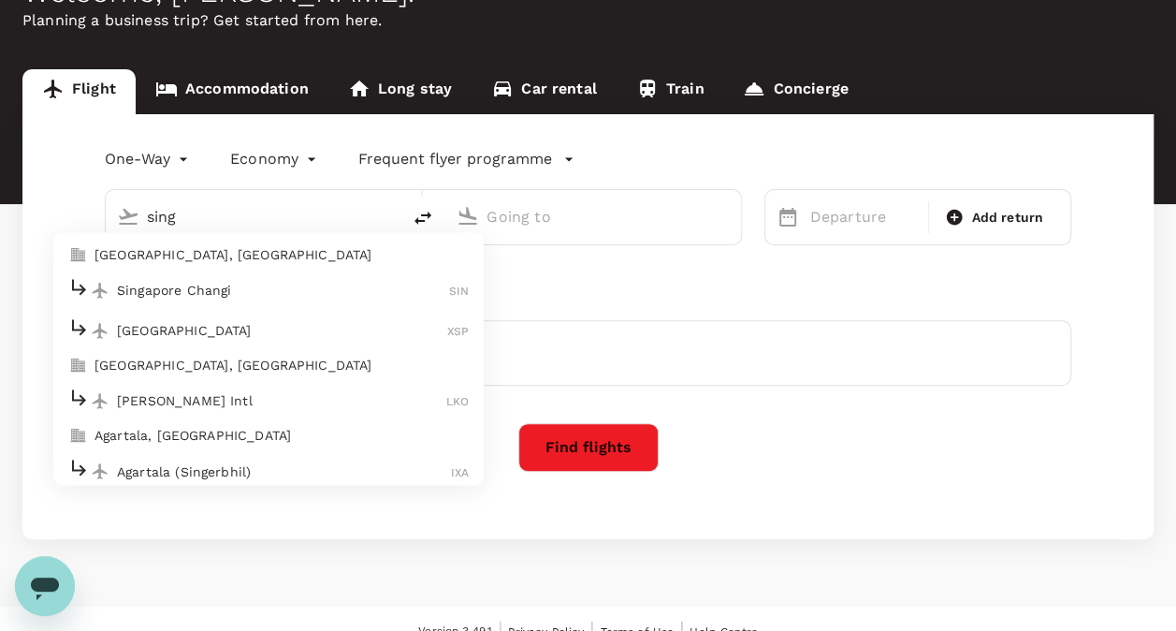
click at [184, 260] on p "[GEOGRAPHIC_DATA], [GEOGRAPHIC_DATA]" at bounding box center [282, 255] width 374 height 19
type input "[GEOGRAPHIC_DATA], [GEOGRAPHIC_DATA] (any)"
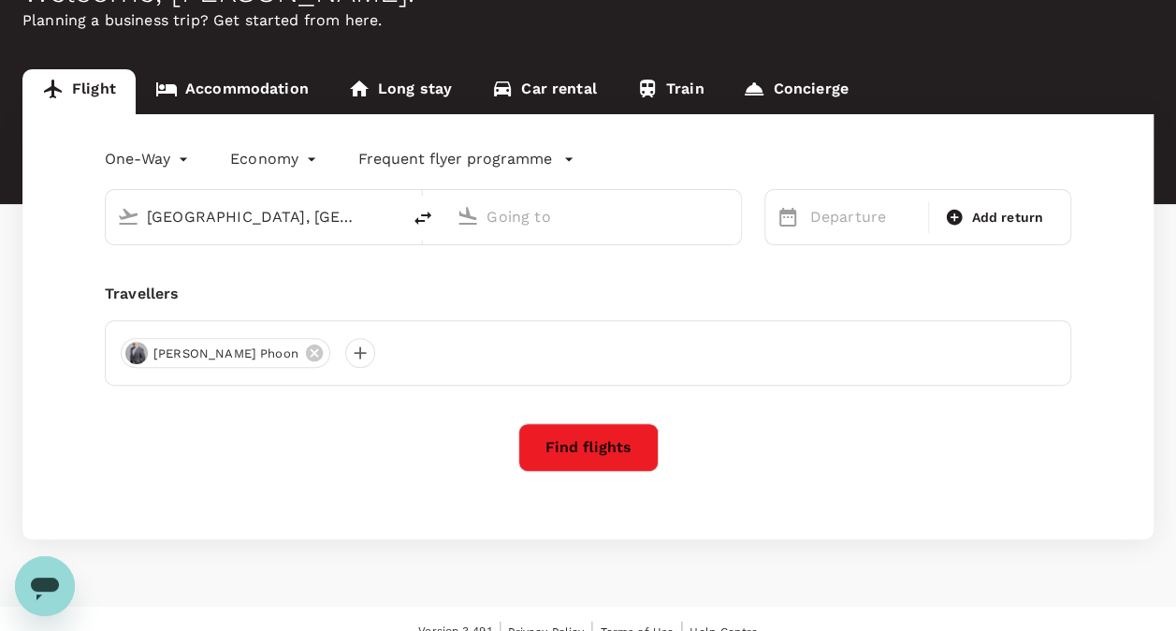
click at [556, 223] on input "text" at bounding box center [594, 216] width 214 height 29
click at [538, 246] on p "[GEOGRAPHIC_DATA], [GEOGRAPHIC_DATA]" at bounding box center [621, 255] width 374 height 19
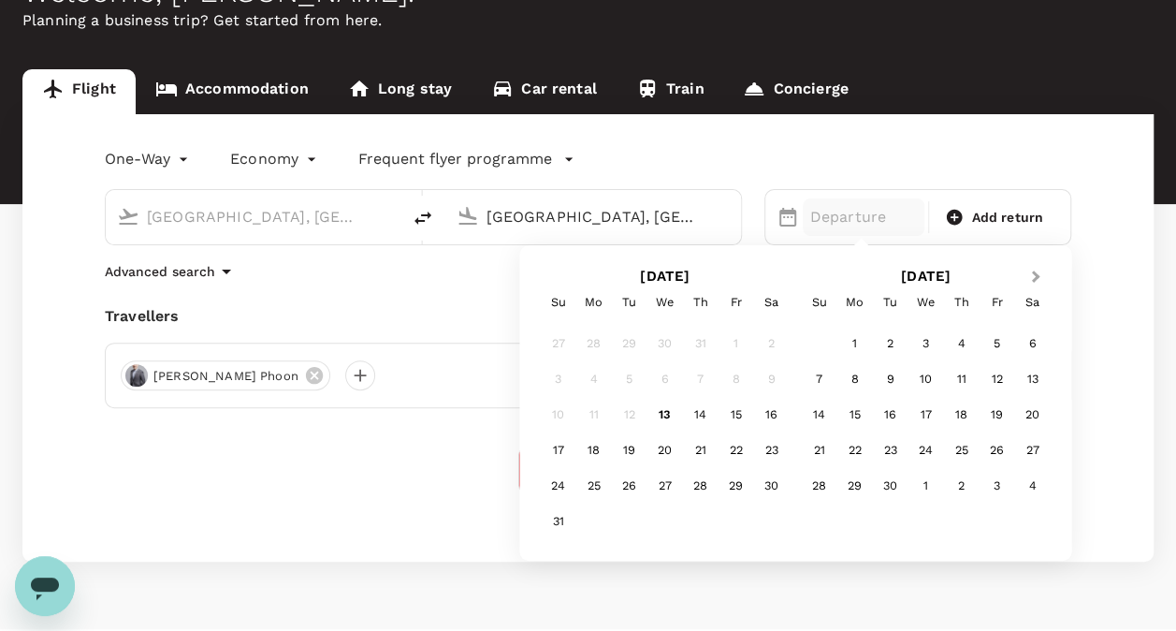
type input "[GEOGRAPHIC_DATA], [GEOGRAPHIC_DATA] (any)"
click at [1038, 281] on button "Next Month" at bounding box center [1038, 278] width 30 height 30
click at [969, 380] on div "9" at bounding box center [962, 379] width 36 height 36
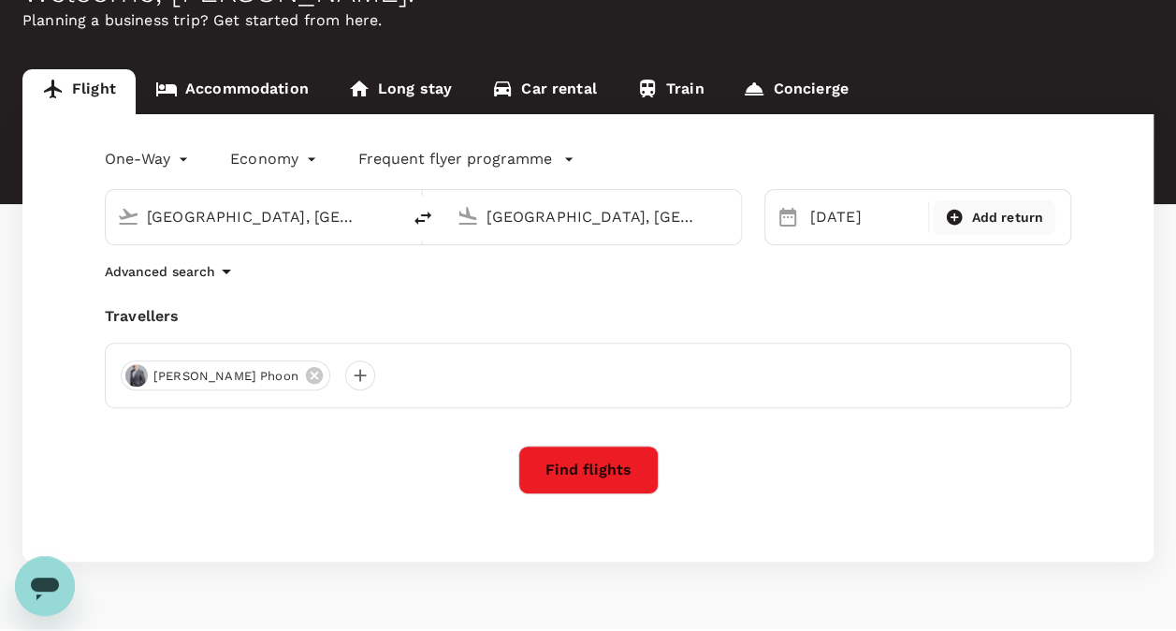
click at [979, 219] on span "Add return" at bounding box center [1007, 218] width 72 height 20
type input "roundtrip"
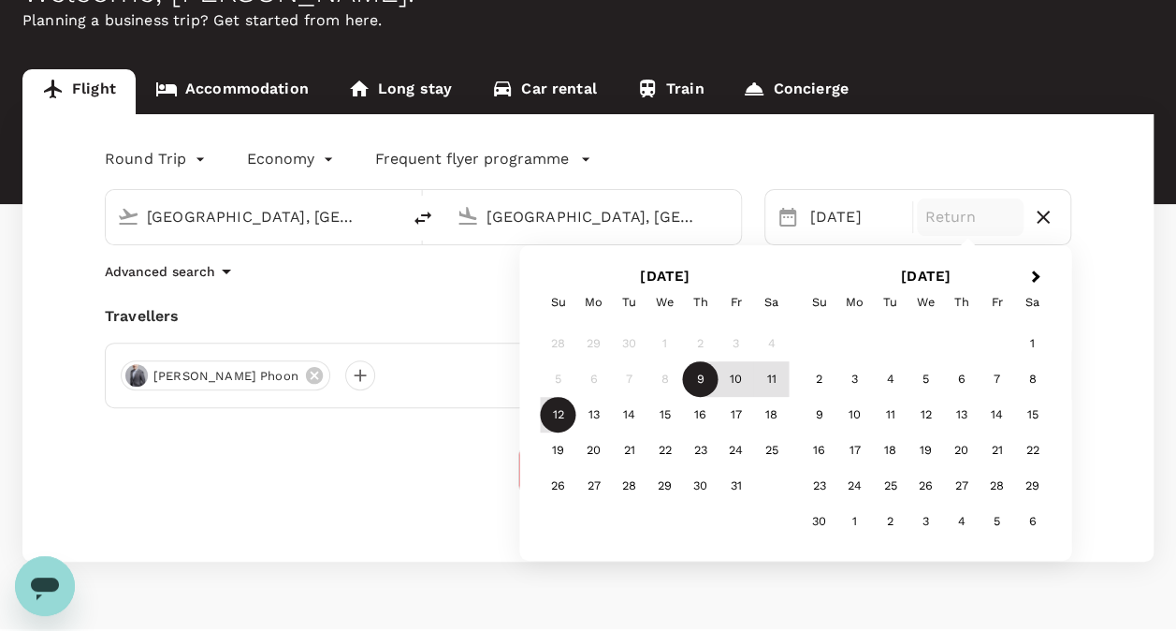
click at [572, 421] on div "12" at bounding box center [559, 415] width 36 height 36
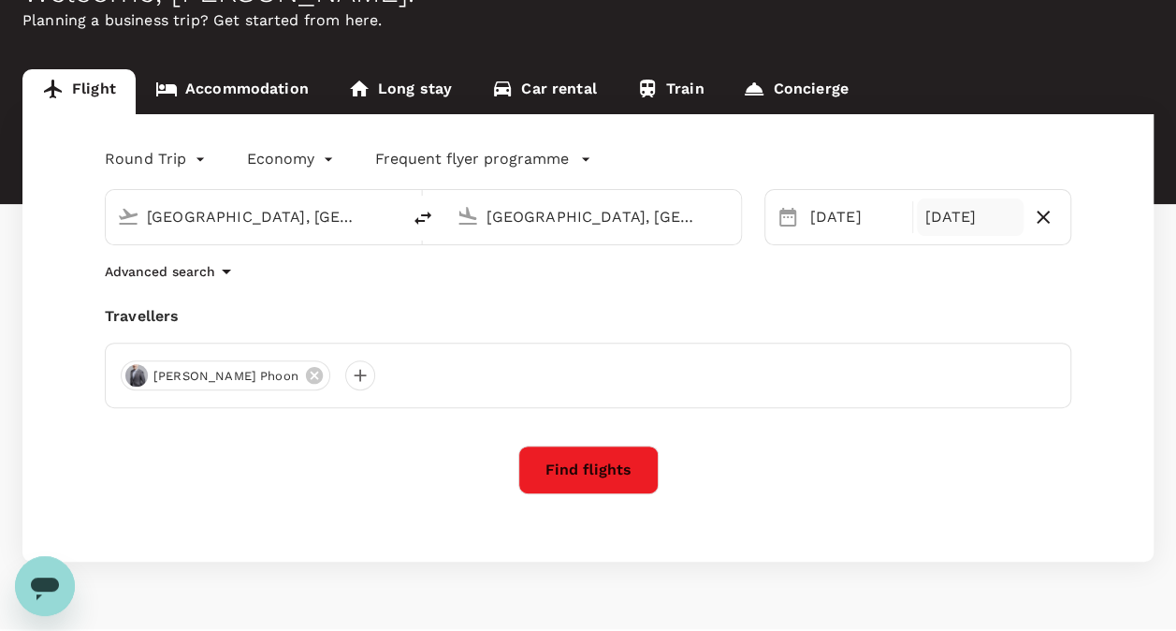
click at [632, 468] on button "Find flights" at bounding box center [588, 469] width 140 height 49
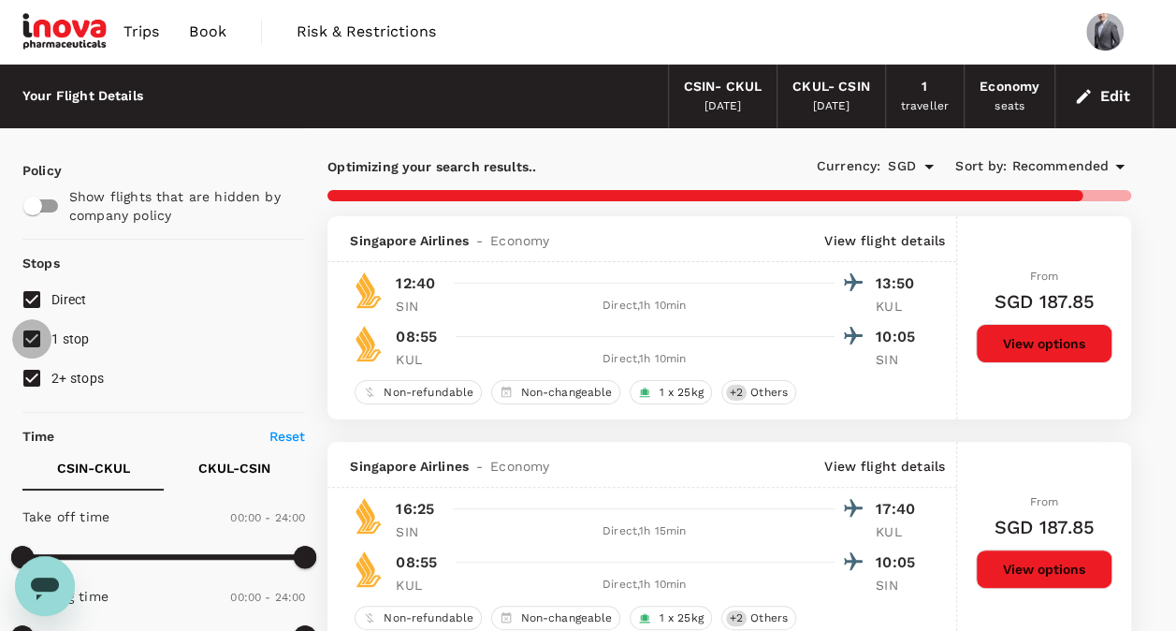
click at [39, 337] on input "1 stop" at bounding box center [31, 338] width 39 height 39
checkbox input "false"
click at [30, 374] on input "2+ stops" at bounding box center [31, 377] width 39 height 39
checkbox input "false"
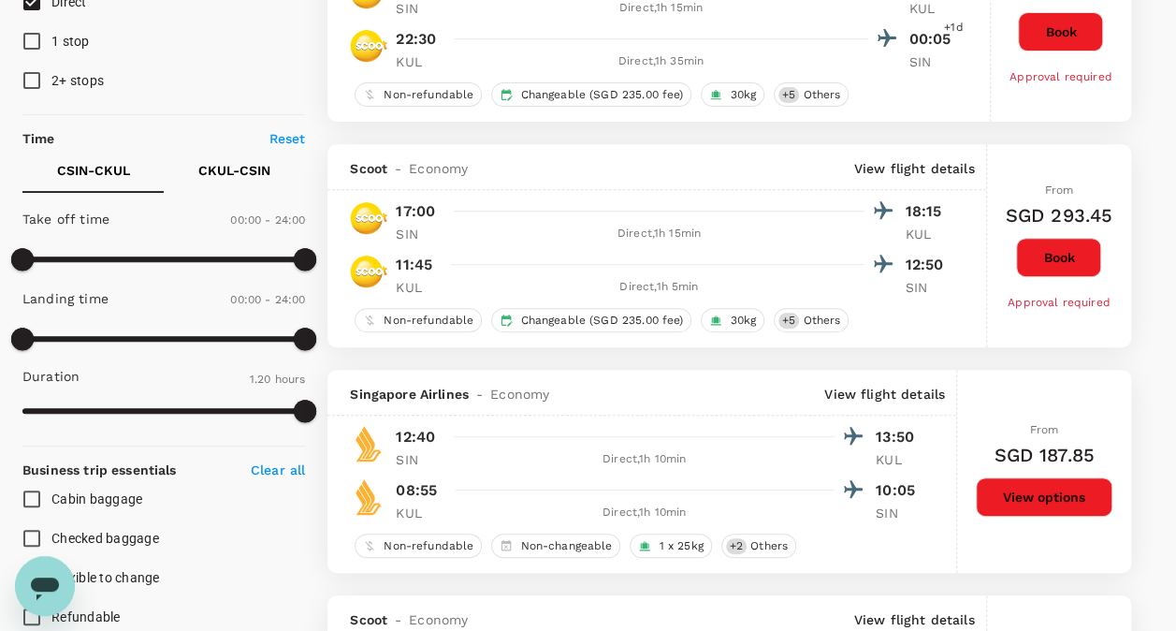
scroll to position [312, 0]
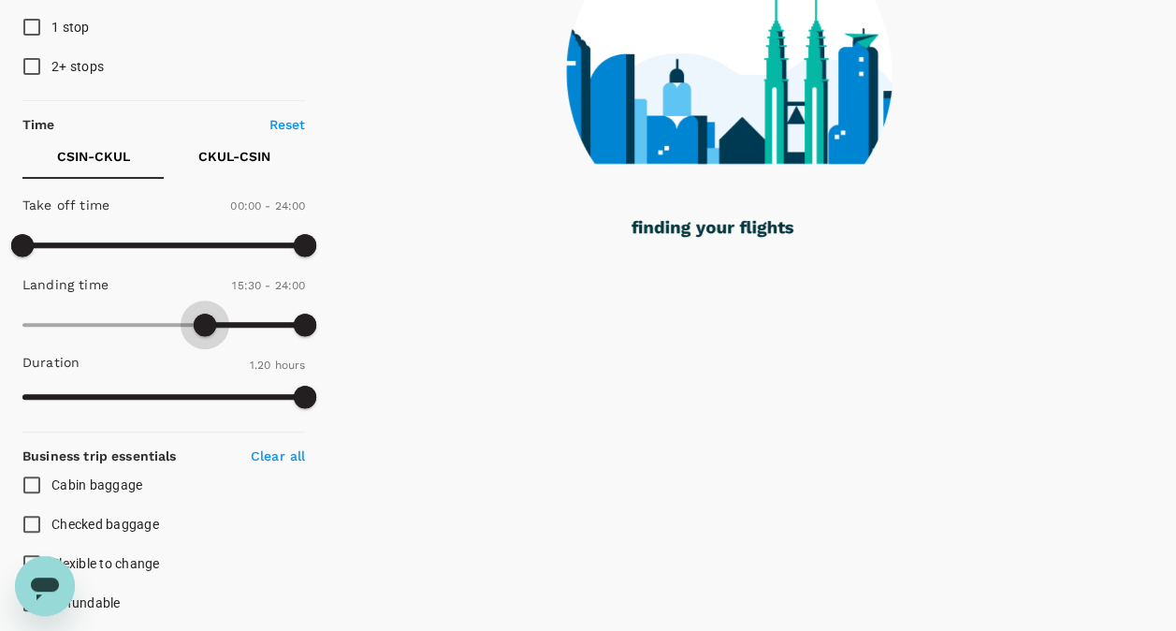
type input "900"
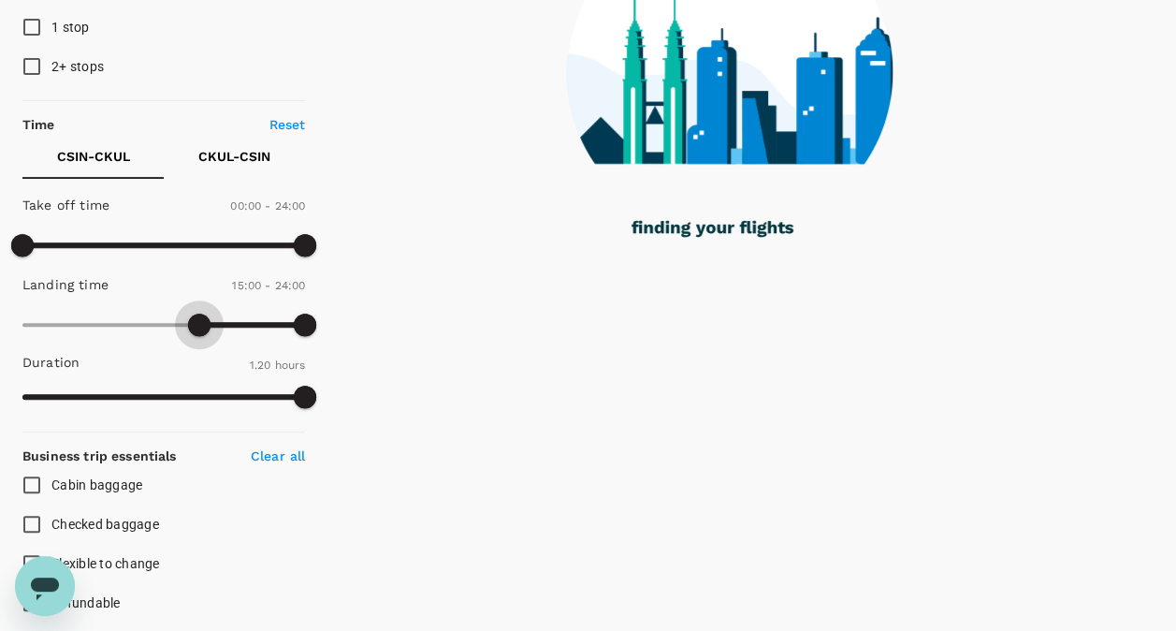
drag, startPoint x: 26, startPoint y: 321, endPoint x: 202, endPoint y: 331, distance: 176.2
click at [202, 331] on span at bounding box center [199, 324] width 22 height 22
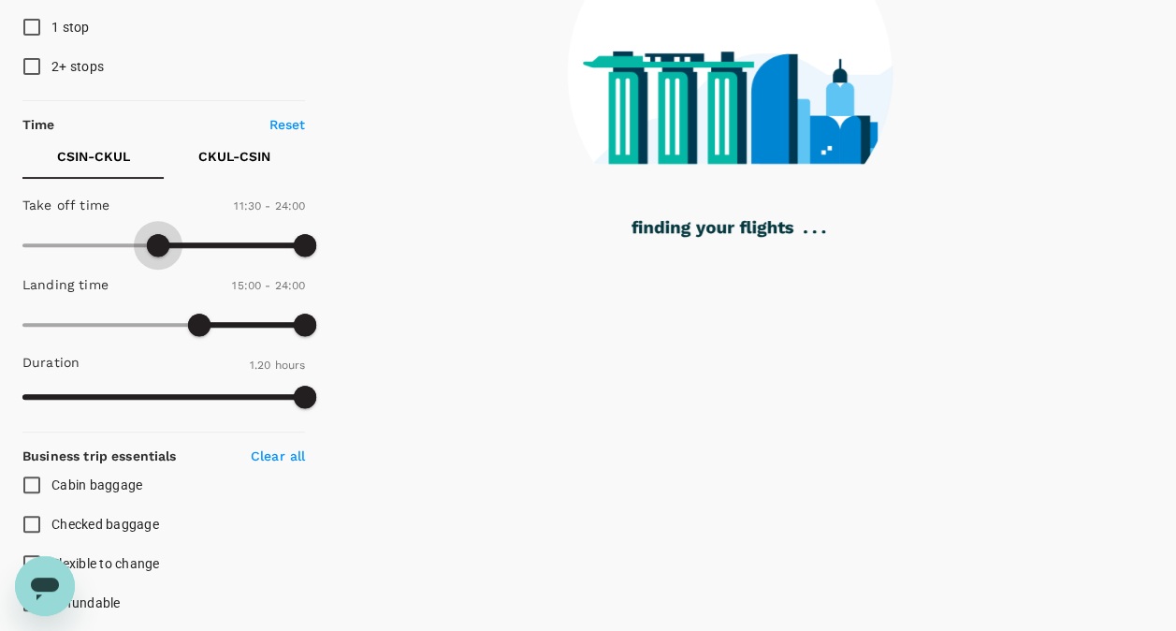
type input "720"
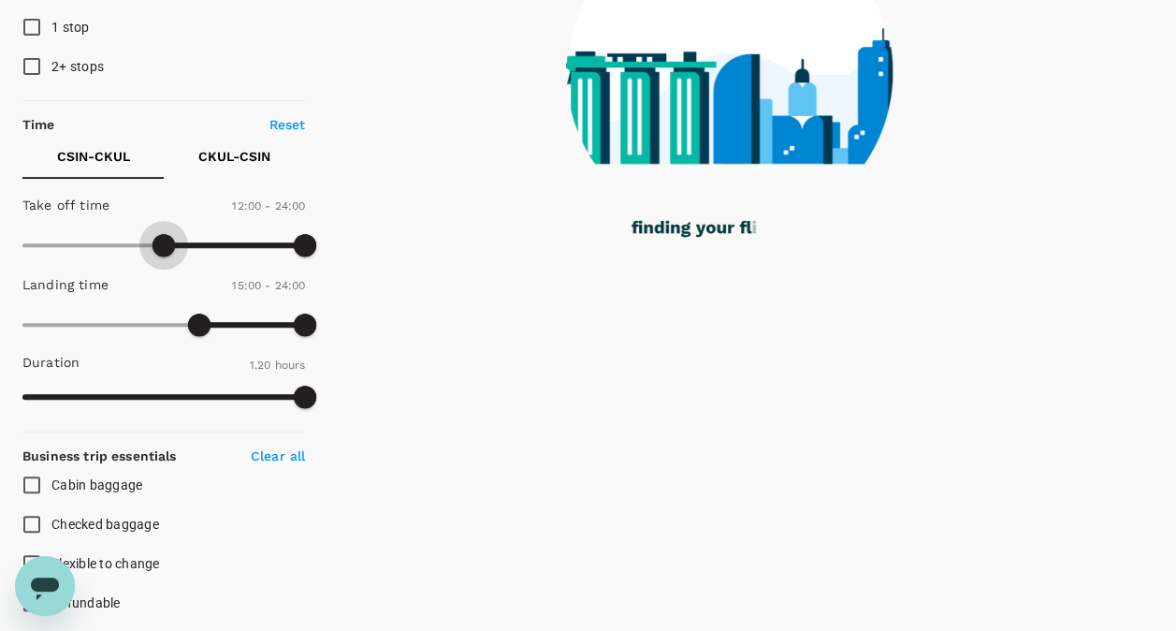
drag, startPoint x: 26, startPoint y: 245, endPoint x: 166, endPoint y: 249, distance: 139.5
click at [166, 249] on span at bounding box center [164, 245] width 22 height 22
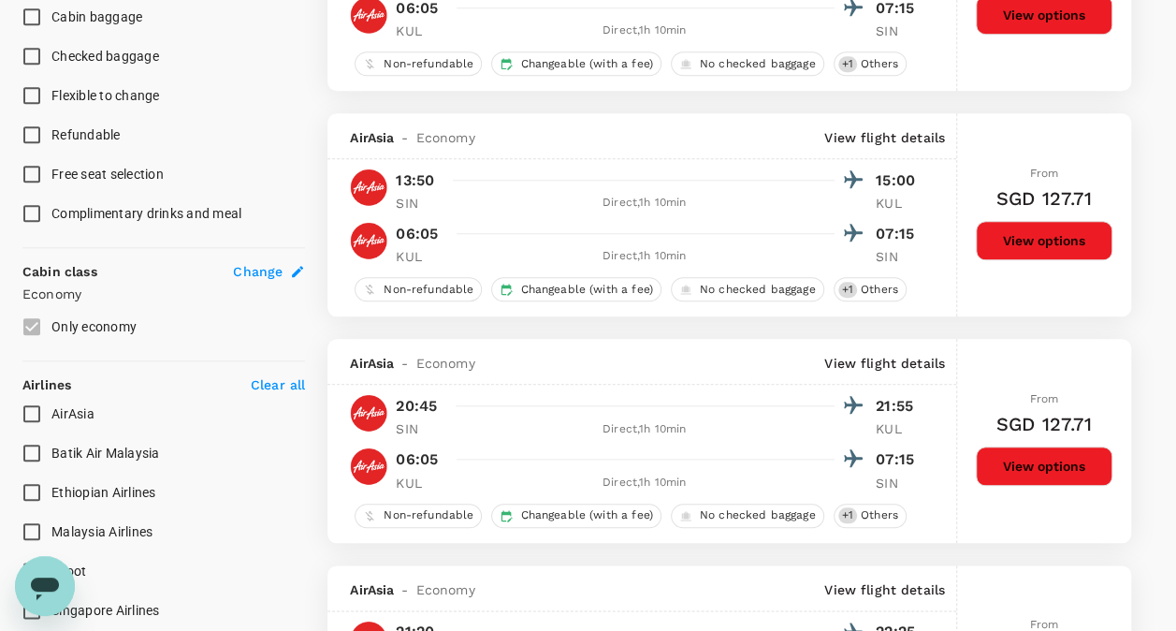
scroll to position [936, 0]
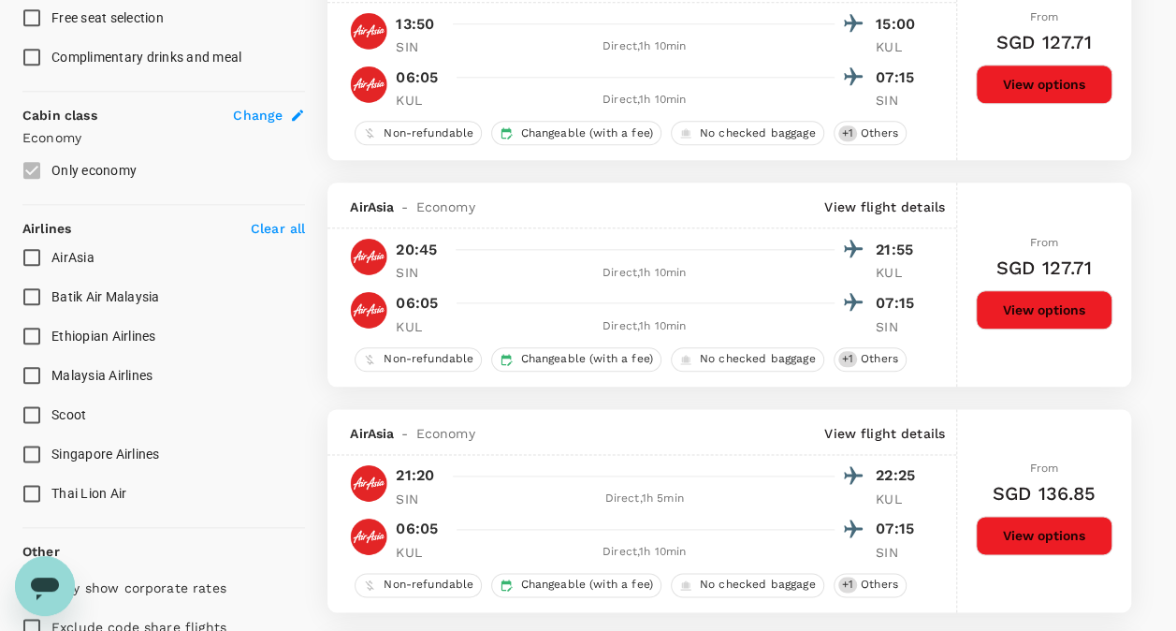
click at [39, 441] on input "Singapore Airlines" at bounding box center [31, 453] width 39 height 39
checkbox input "true"
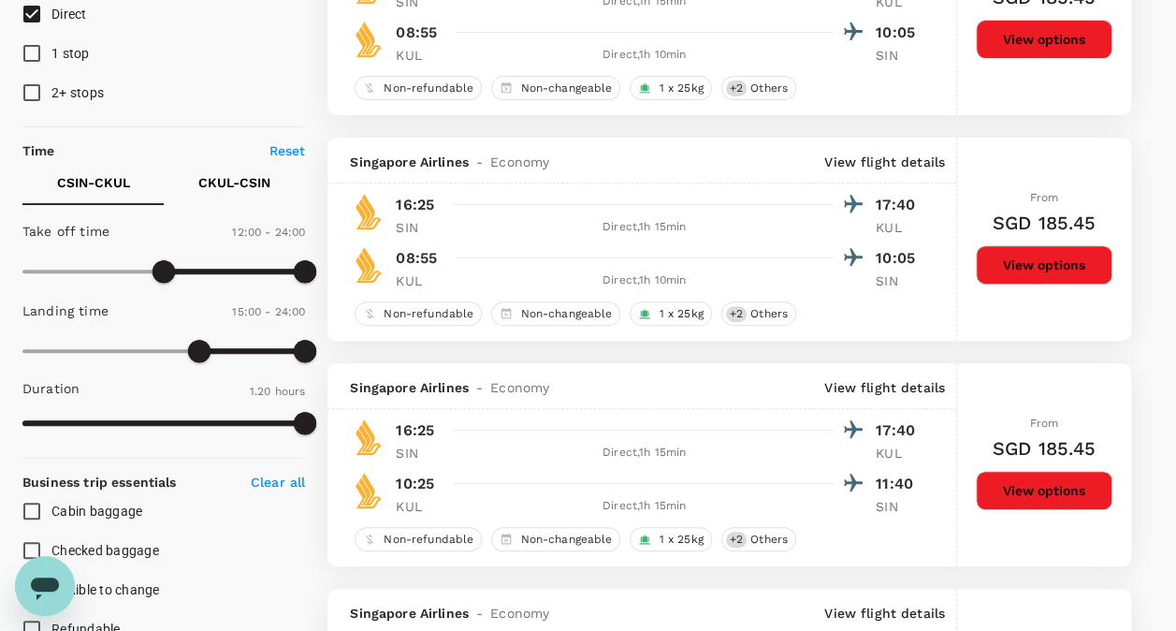
scroll to position [312, 0]
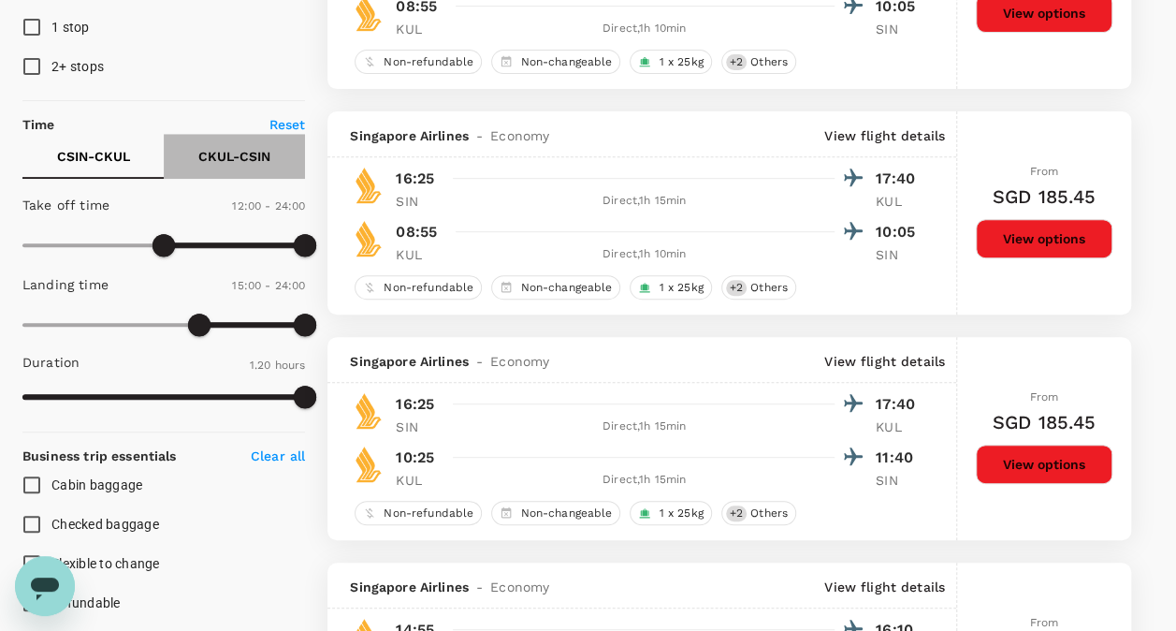
click at [214, 144] on button "CKUL - CSIN" at bounding box center [234, 156] width 141 height 45
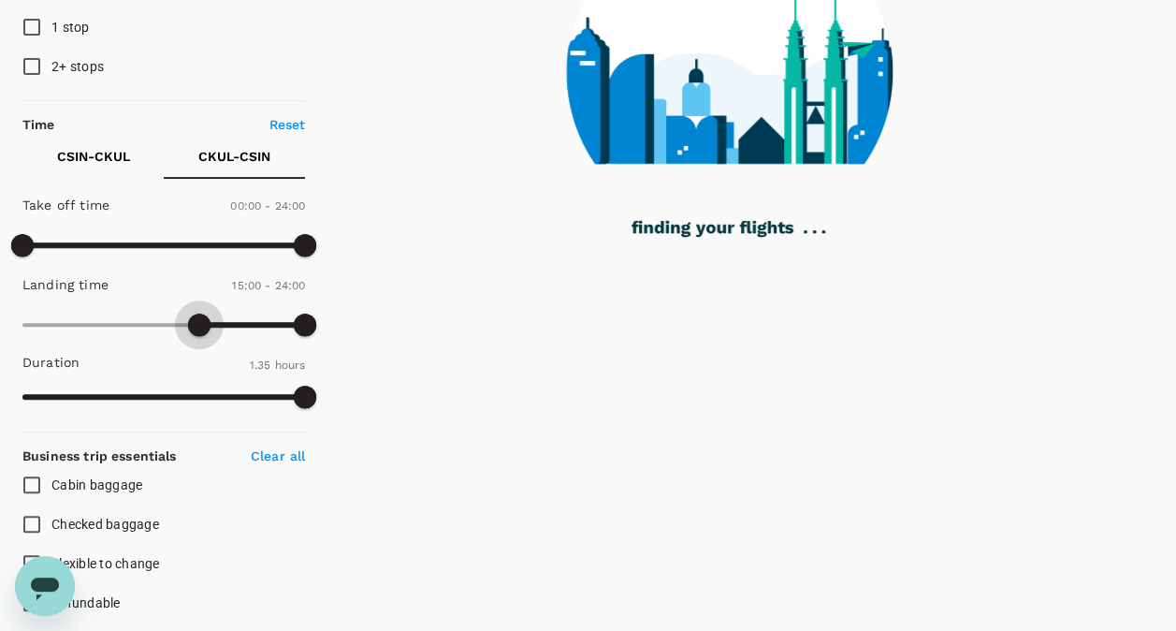
drag, startPoint x: 28, startPoint y: 320, endPoint x: 198, endPoint y: 331, distance: 170.7
click at [198, 331] on span at bounding box center [199, 324] width 22 height 22
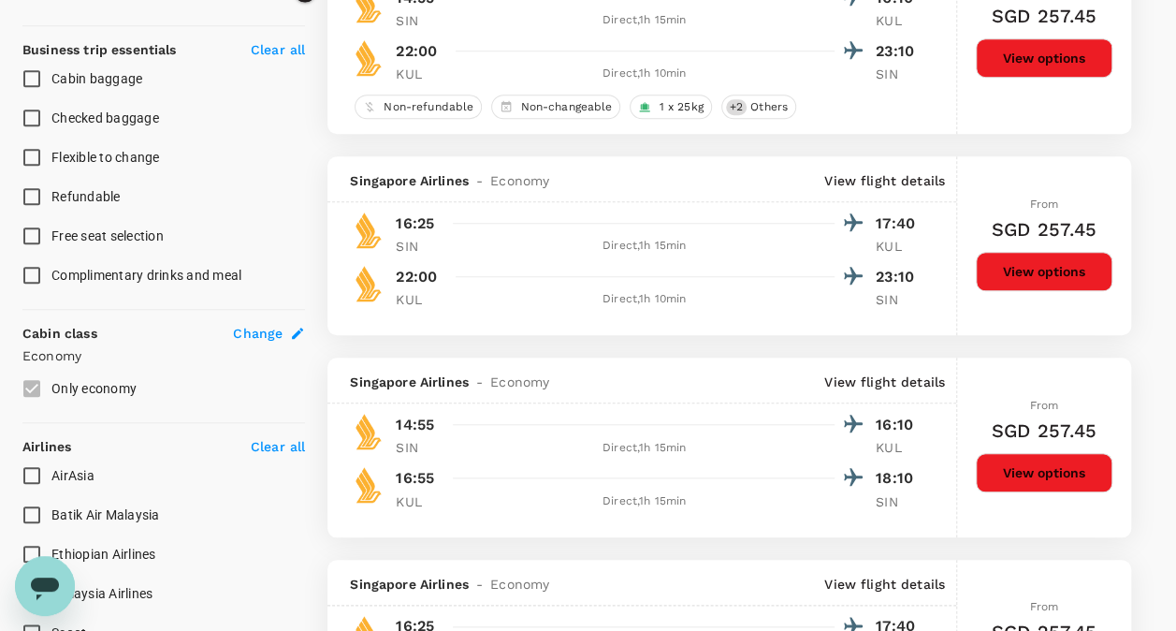
scroll to position [779, 0]
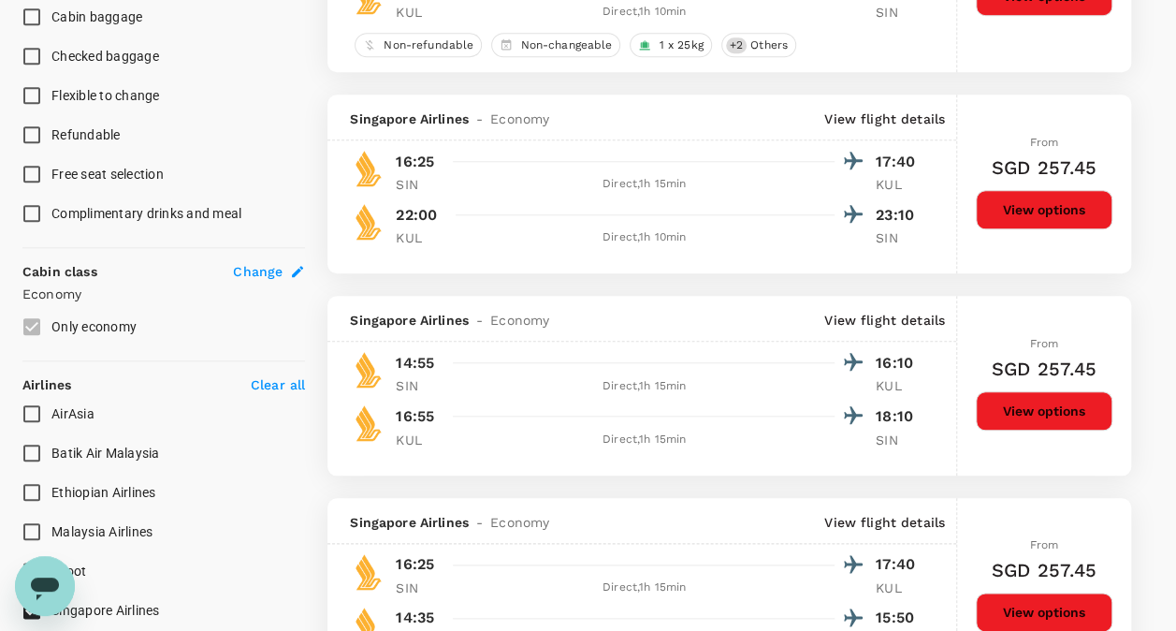
click at [1018, 404] on button "View options" at bounding box center [1044, 410] width 137 height 39
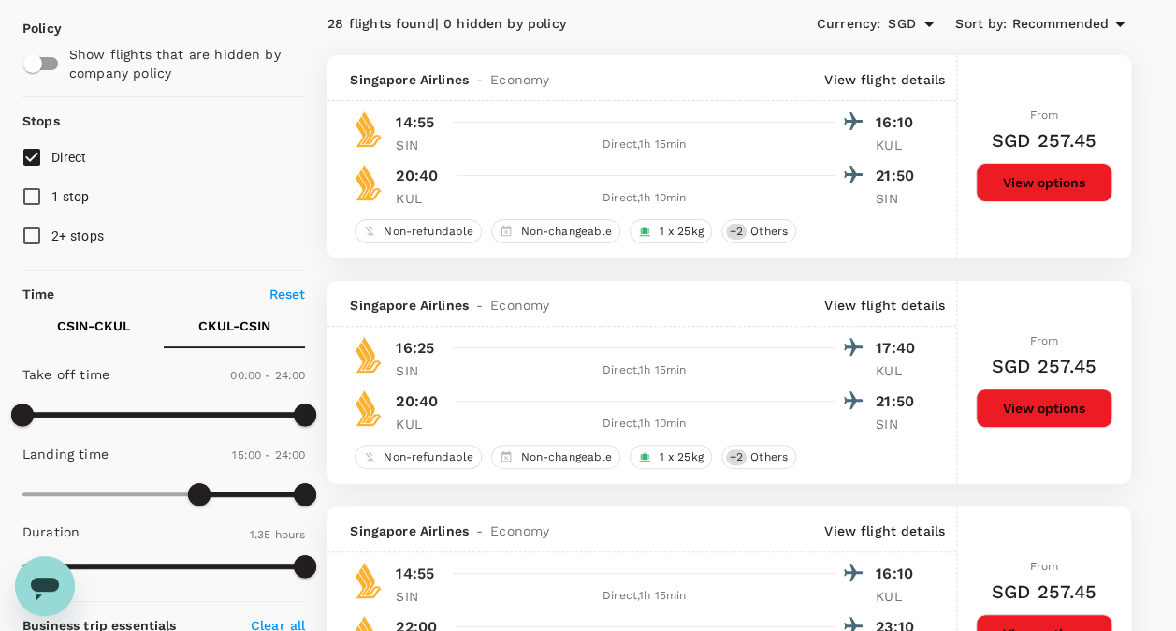
scroll to position [0, 0]
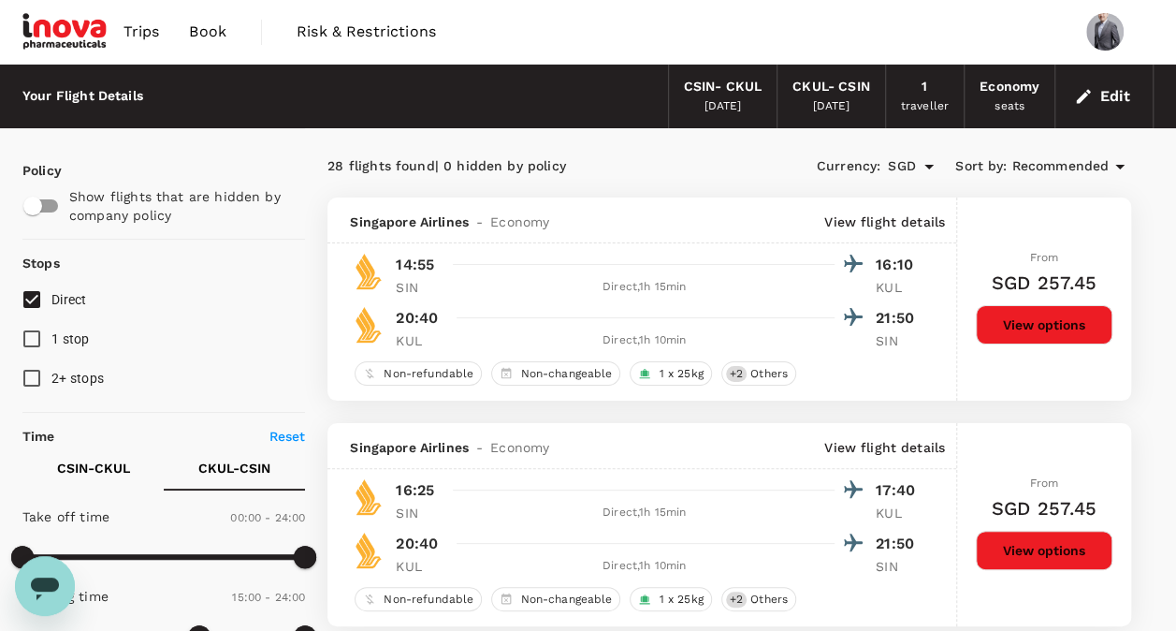
click at [283, 432] on p "Reset" at bounding box center [287, 436] width 36 height 19
type input "0"
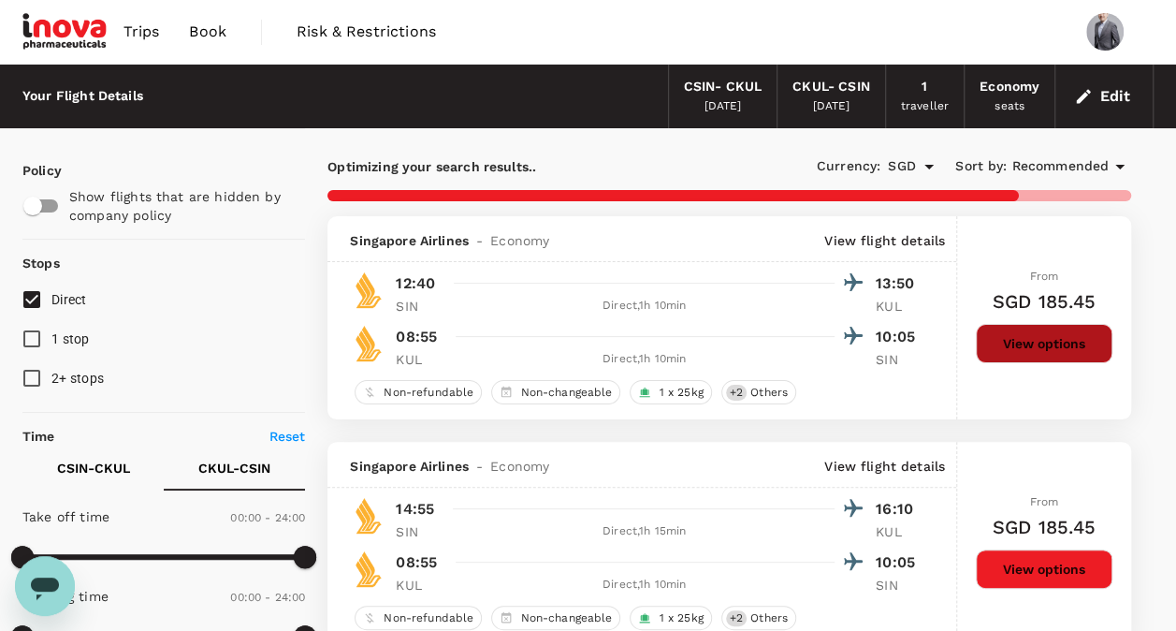
click at [1020, 344] on button "View options" at bounding box center [1044, 343] width 137 height 39
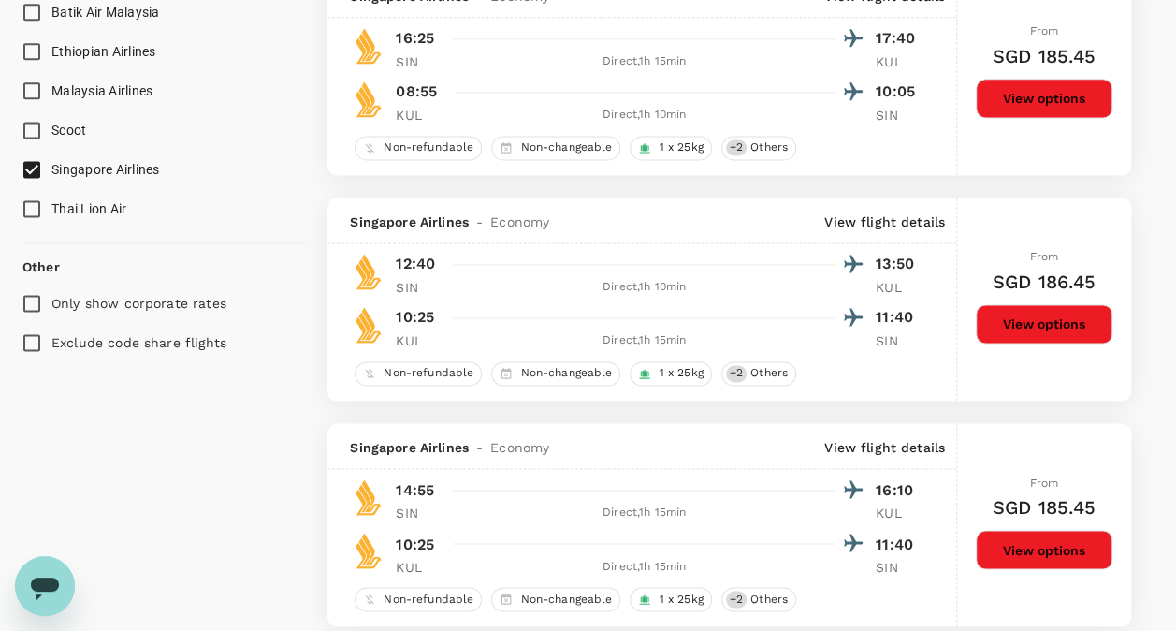
scroll to position [1091, 0]
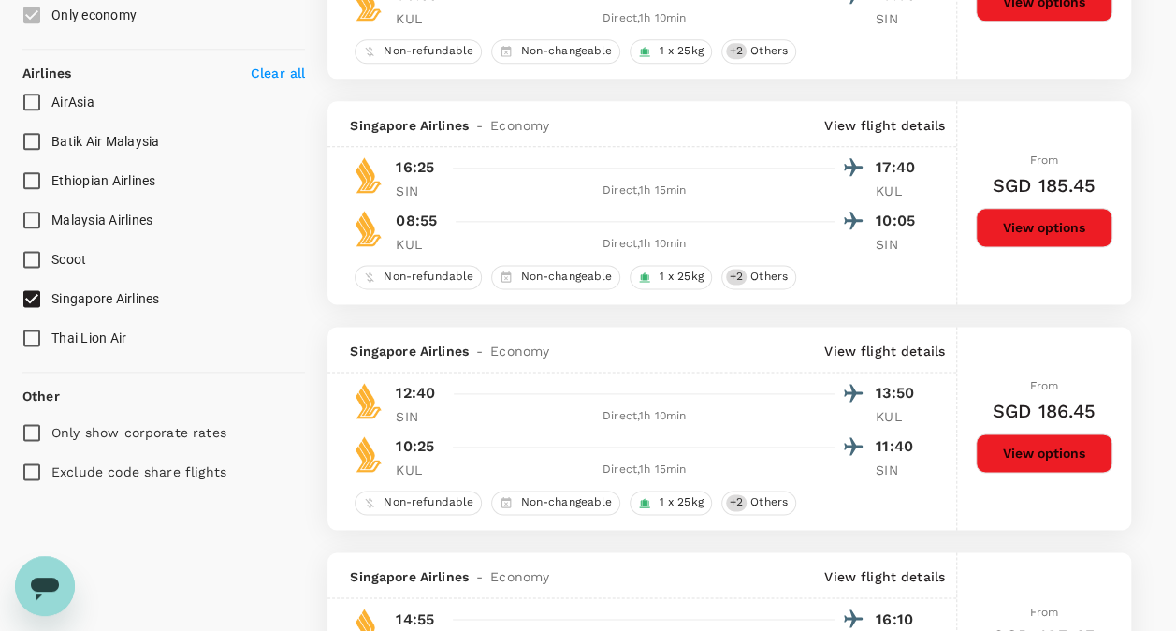
click at [38, 302] on input "Singapore Airlines" at bounding box center [31, 298] width 39 height 39
checkbox input "false"
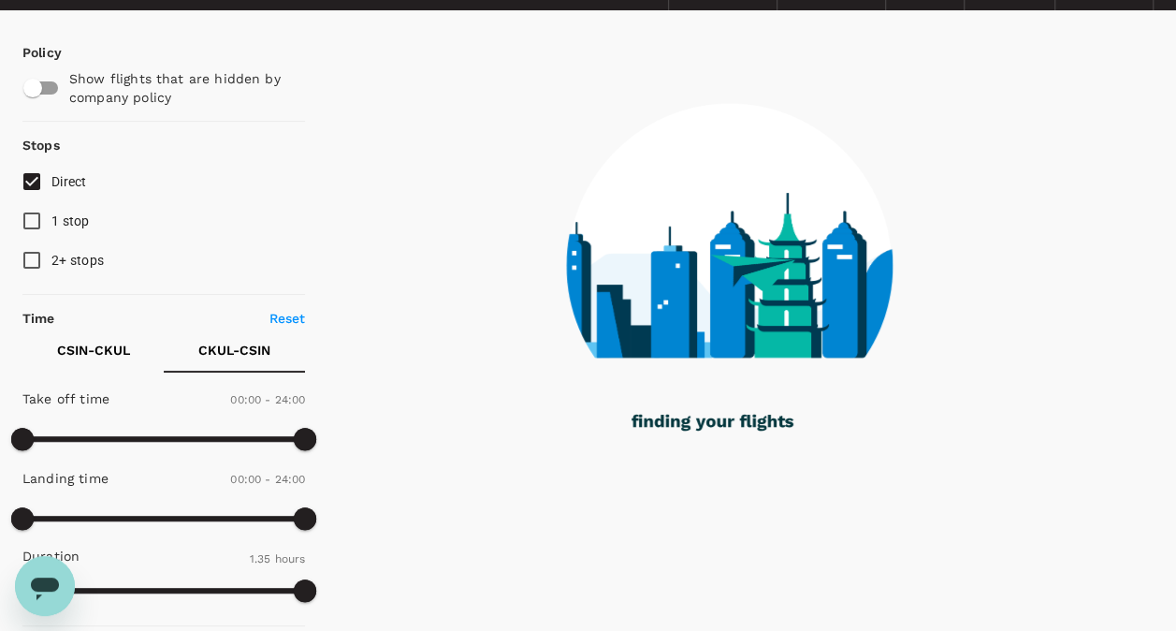
scroll to position [92, 0]
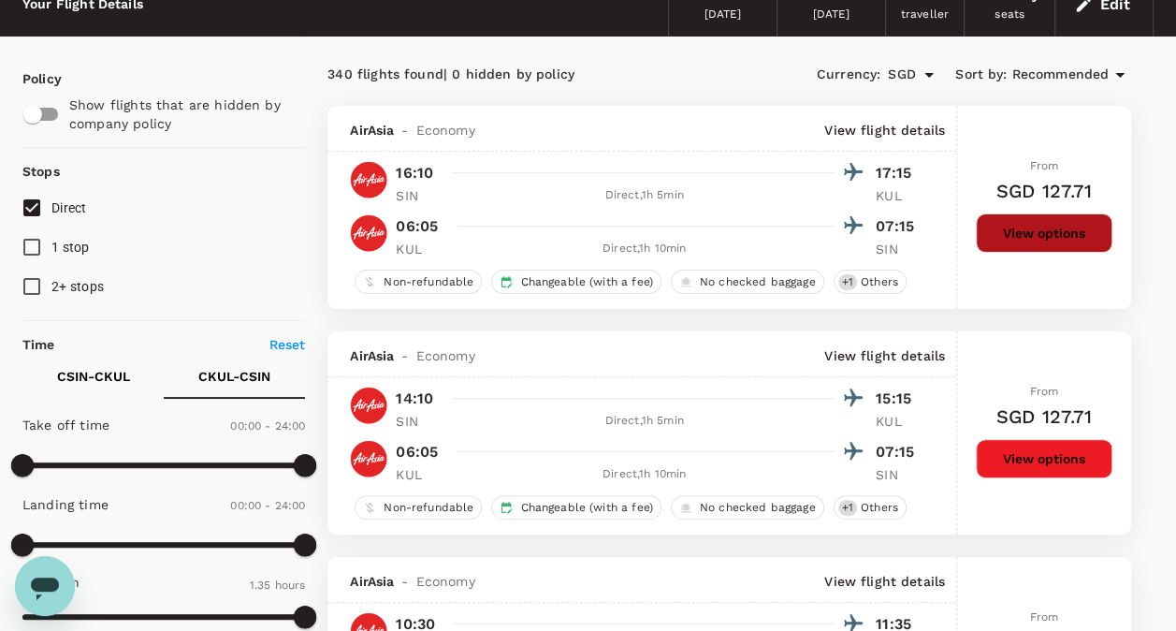
click at [1026, 225] on button "View options" at bounding box center [1044, 232] width 137 height 39
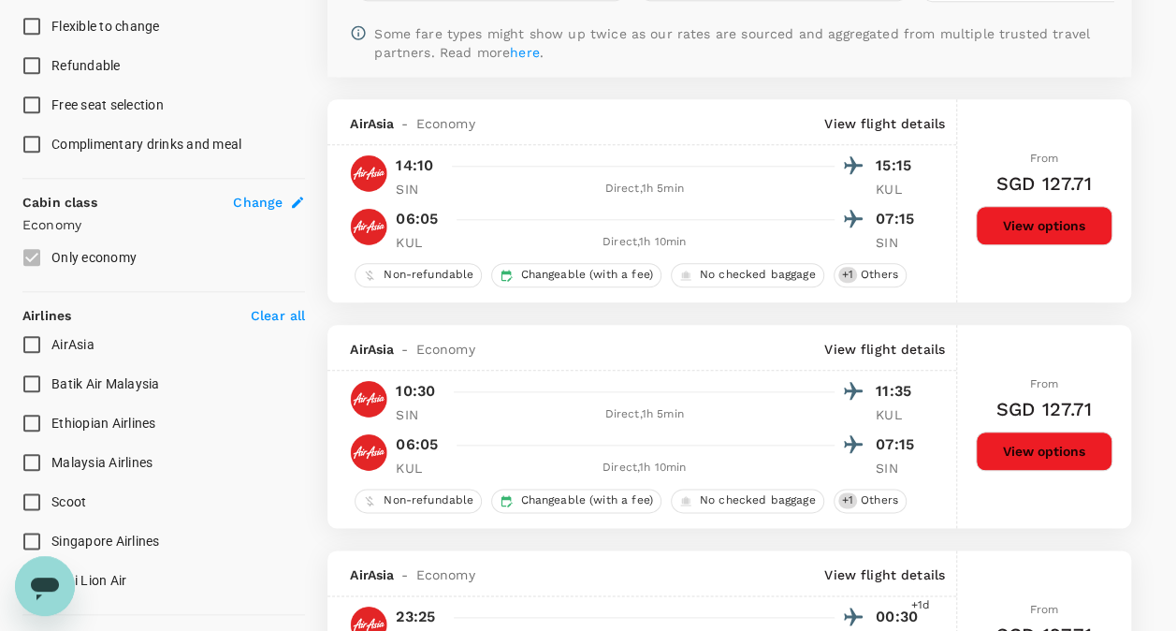
scroll to position [977, 0]
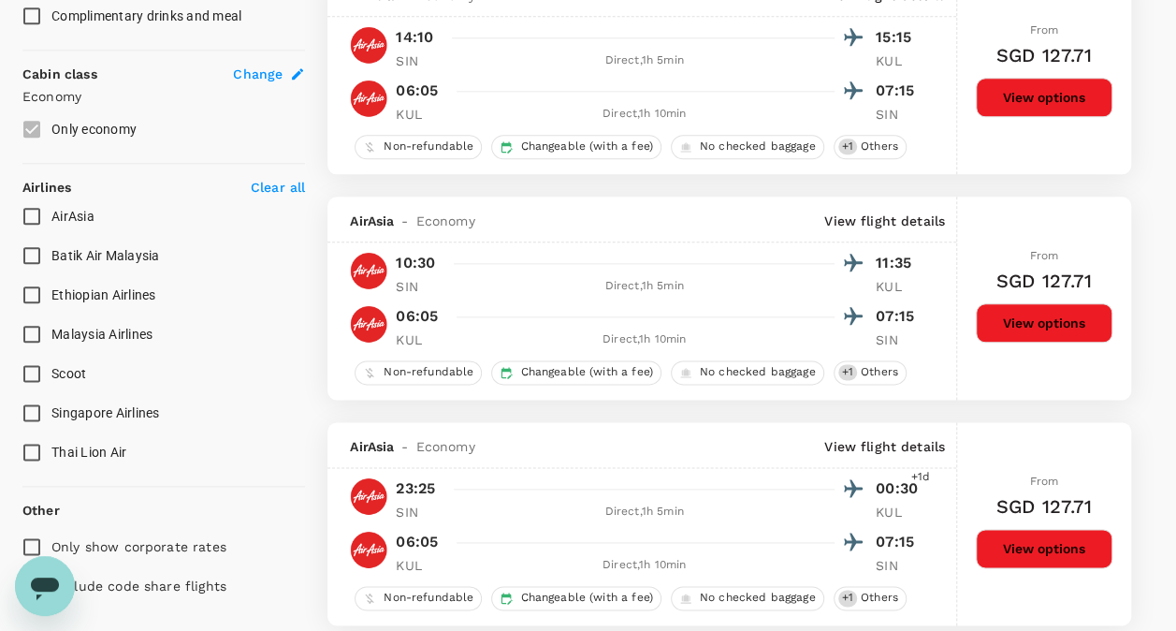
click at [1072, 92] on button "View options" at bounding box center [1044, 97] width 137 height 39
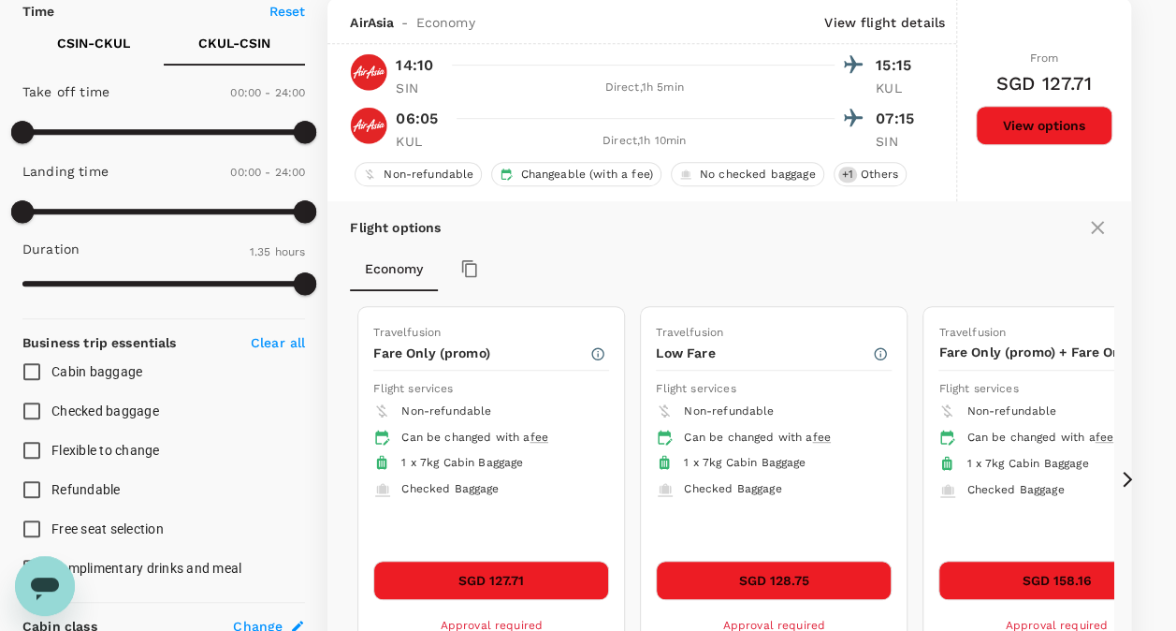
scroll to position [0, 0]
